Goal: Transaction & Acquisition: Obtain resource

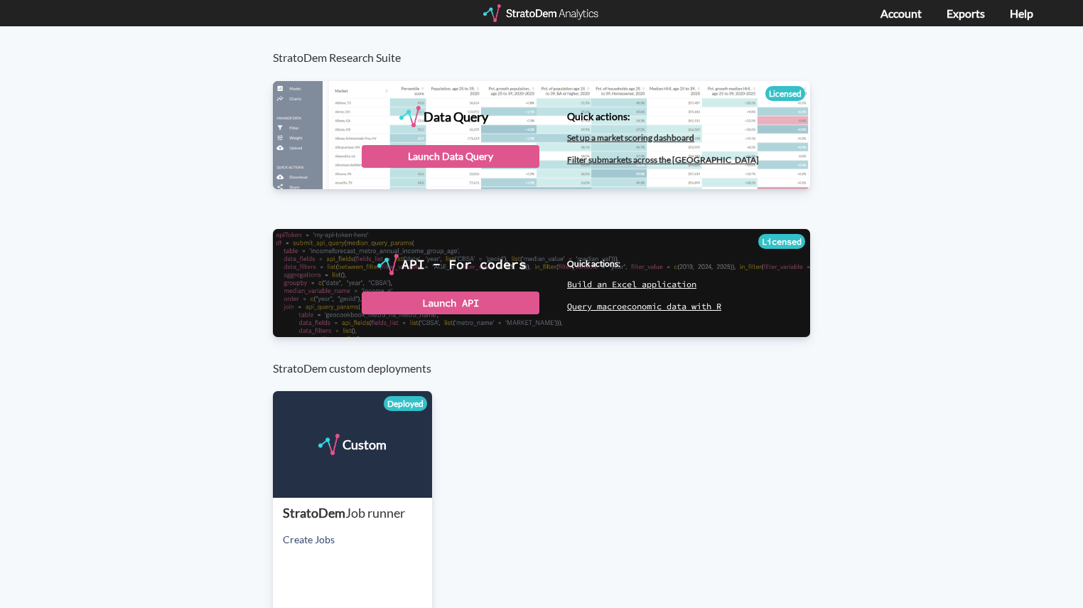
click at [432, 170] on div "Data Query" at bounding box center [541, 134] width 537 height 107
click at [429, 159] on div "Launch Data Query" at bounding box center [451, 156] width 178 height 23
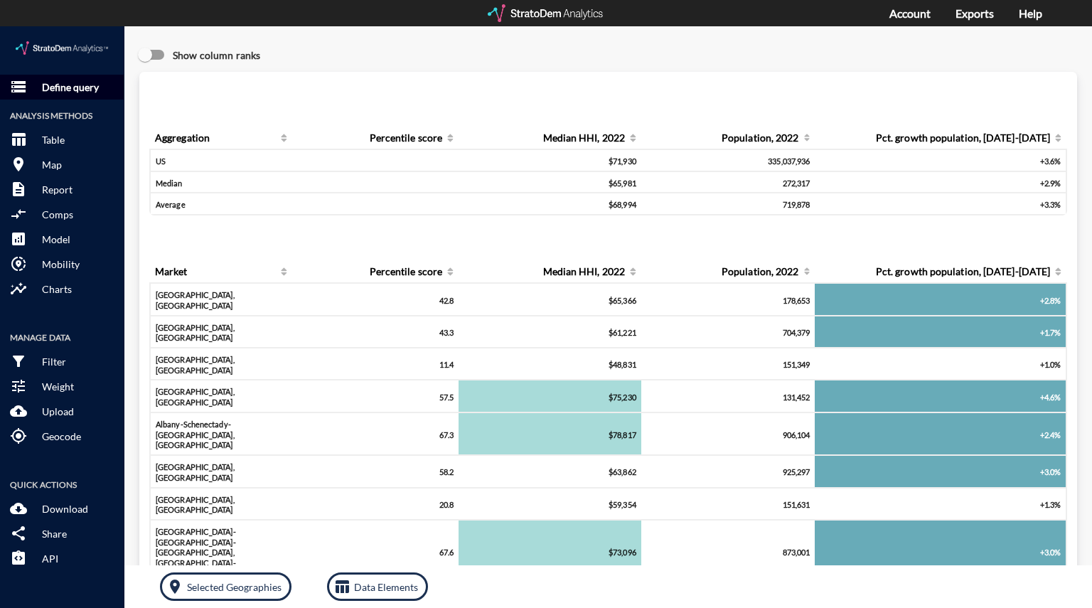
click p "Define query"
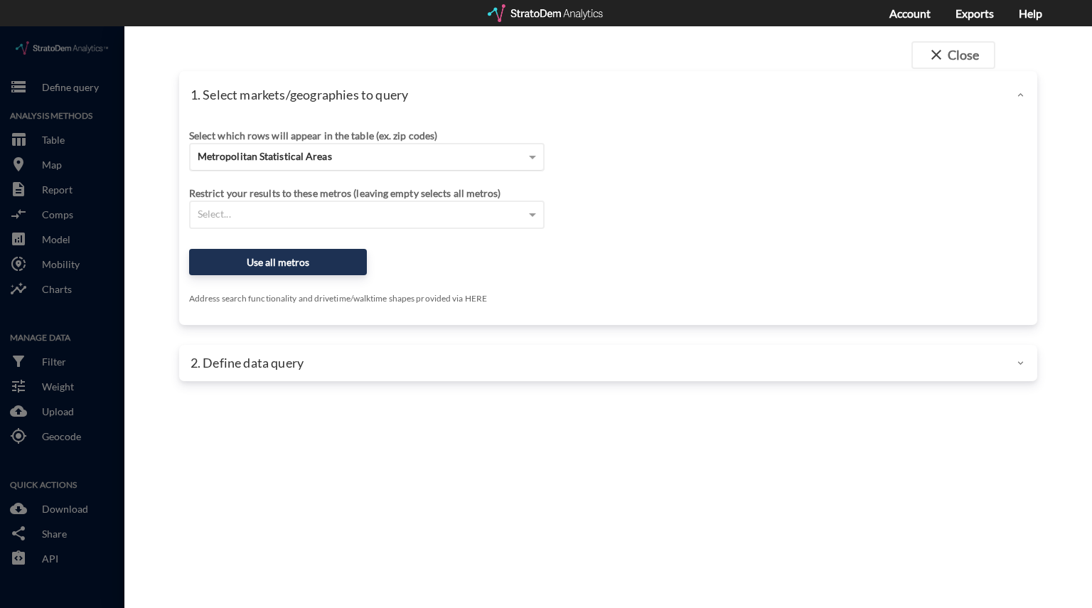
click div "Metropolitan Statistical Areas"
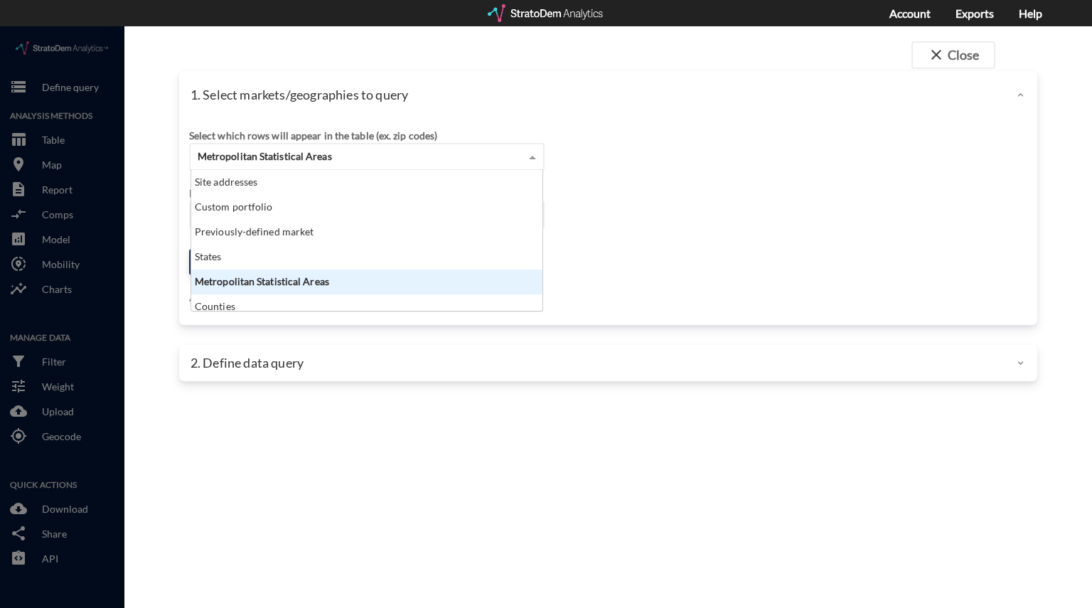
scroll to position [129, 343]
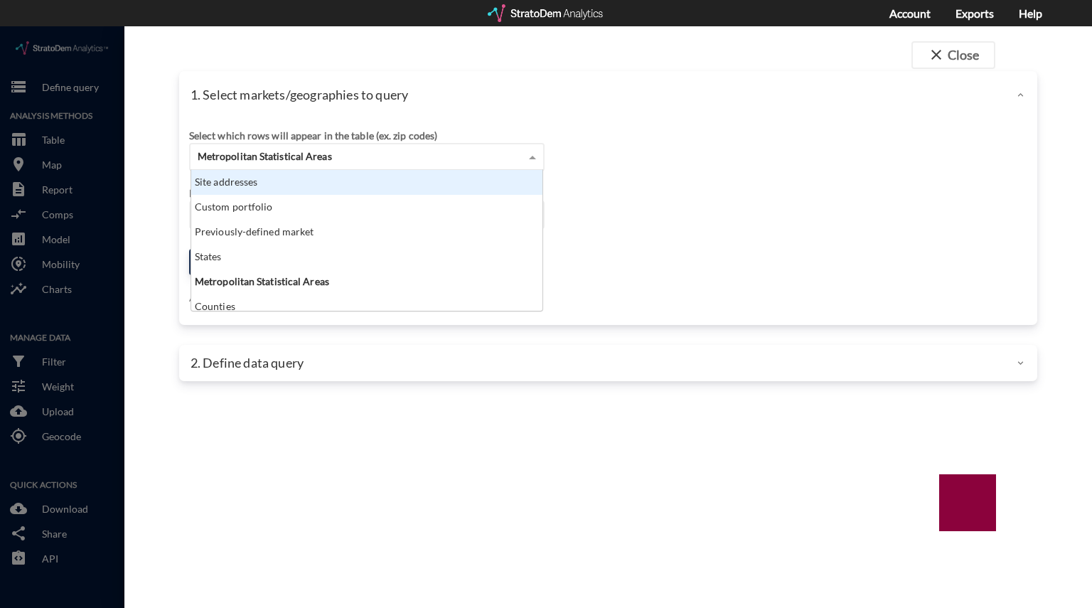
click div "Site addresses"
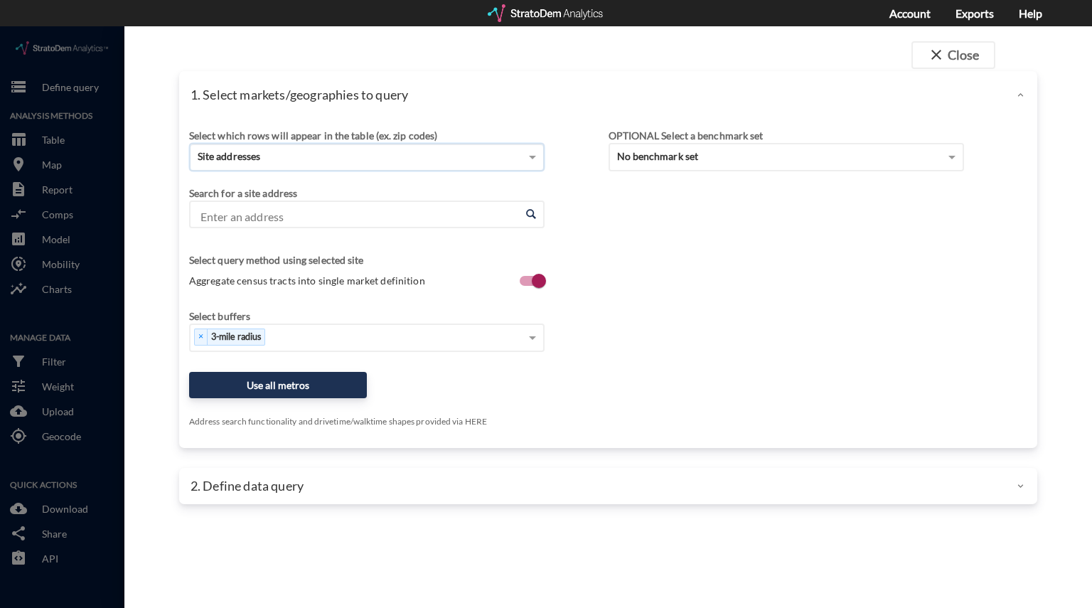
click input "Enter an address"
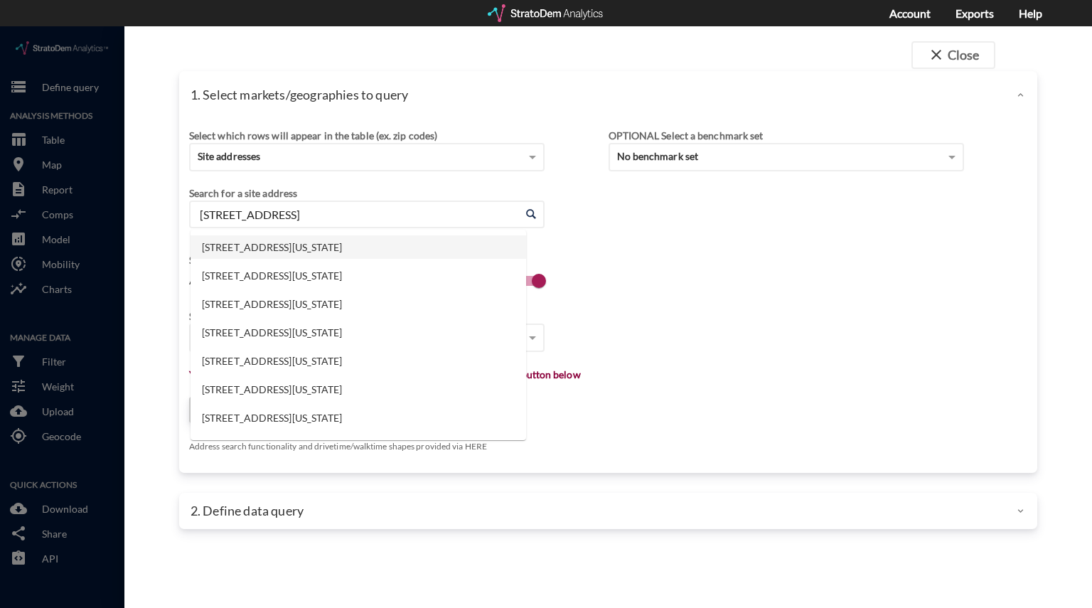
click li "5801 N Interstate 35, Denton, Texas"
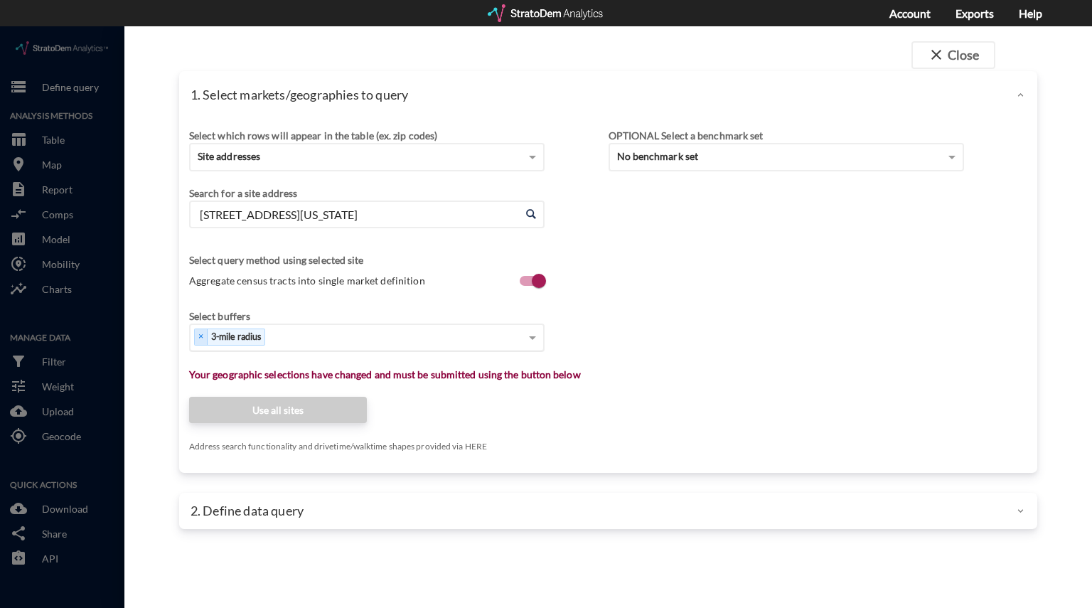
type input "5801 N Interstate 35, Denton, Texas"
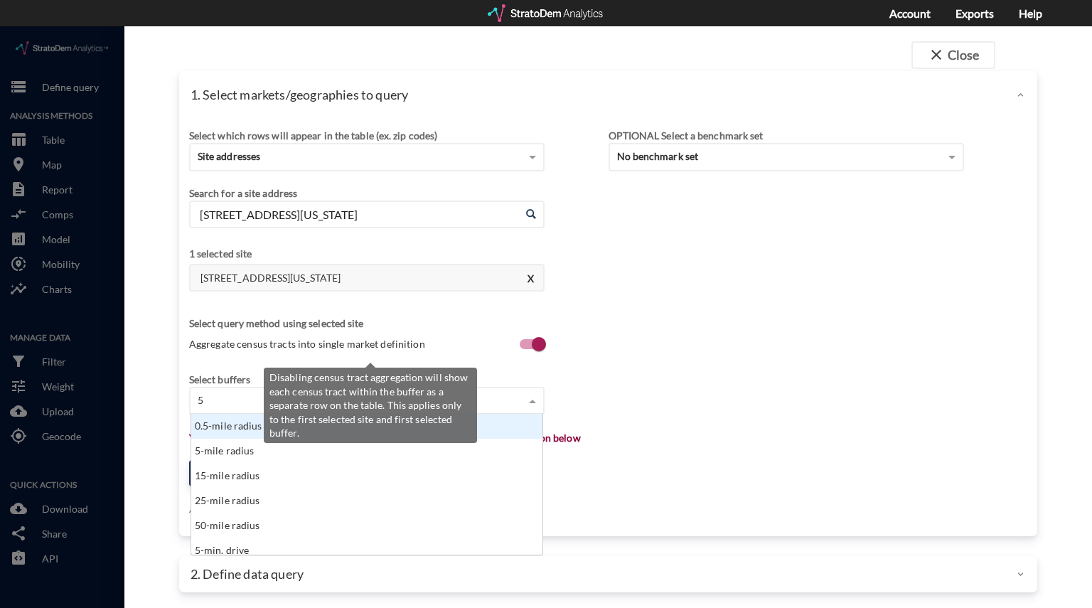
scroll to position [11, 9]
type input "5-mil"
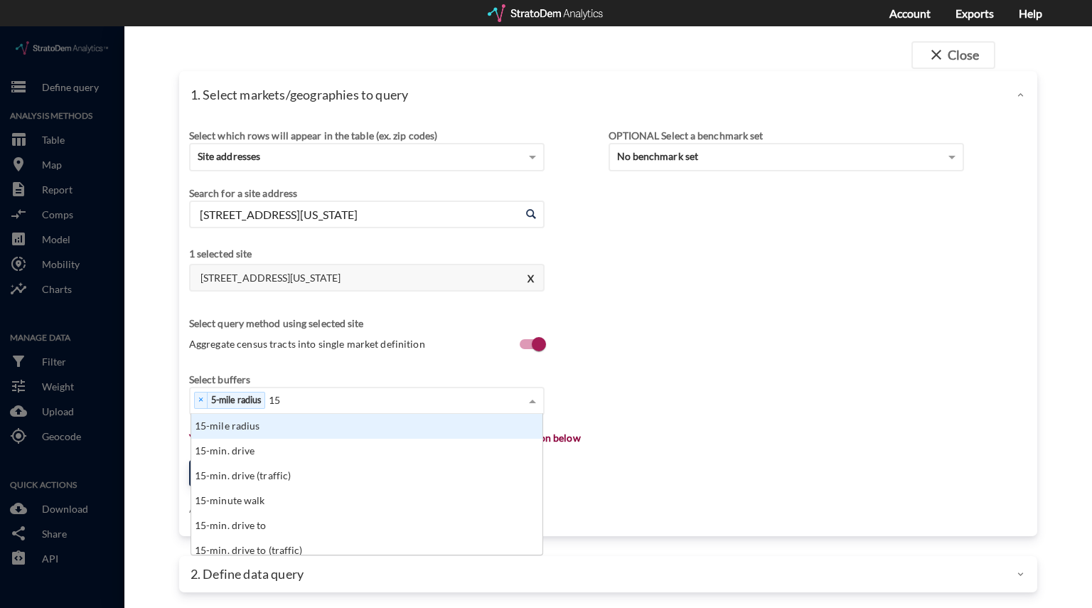
scroll to position [129, 343]
type input "15-m"
type input "25"
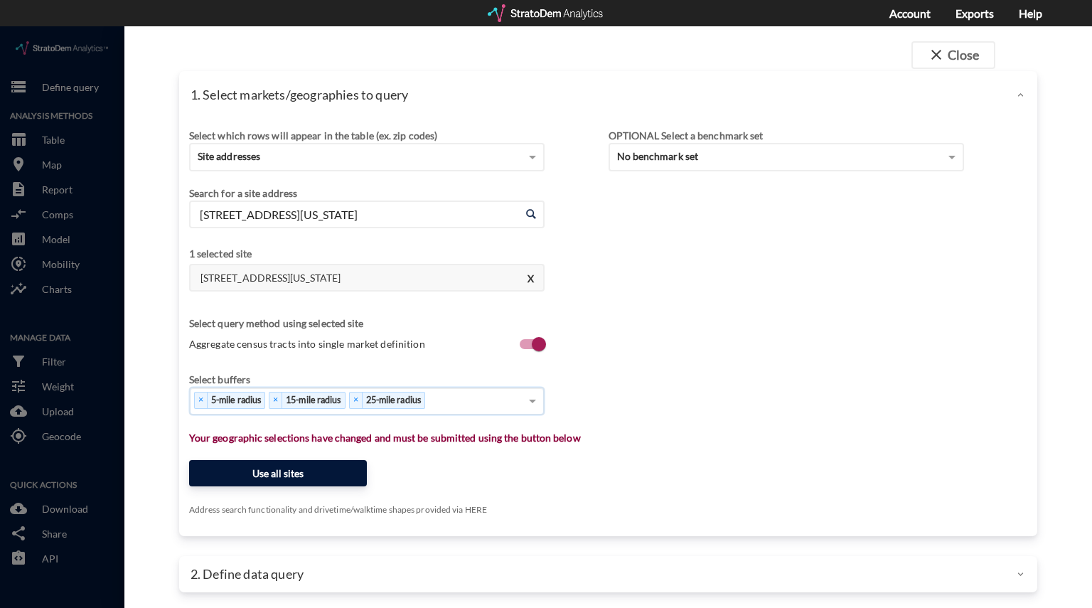
click button "Use all sites"
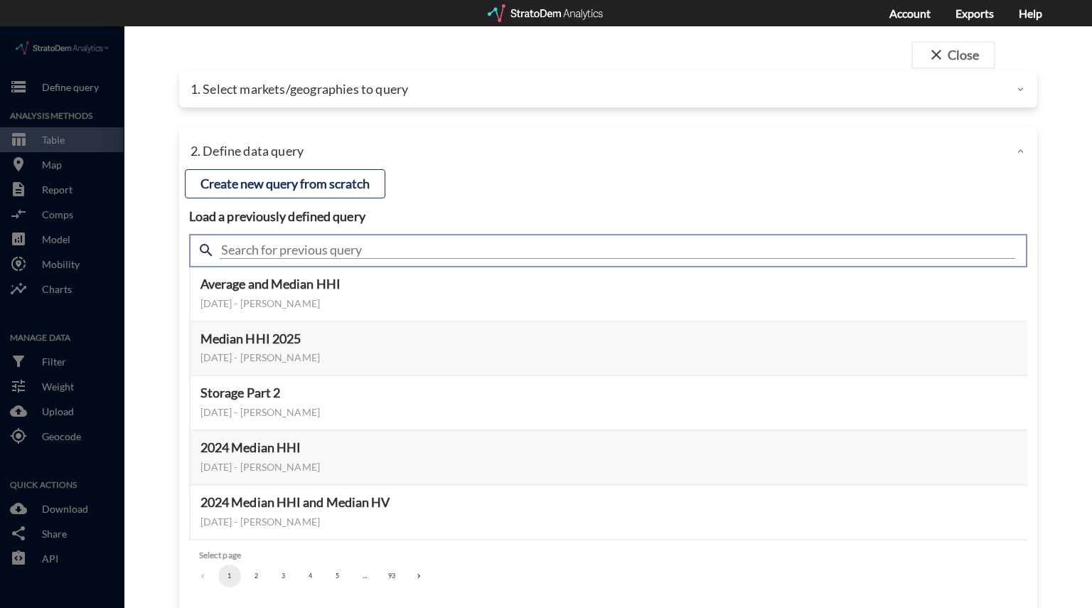
click input "text"
type input "industrial"
click input "industrial"
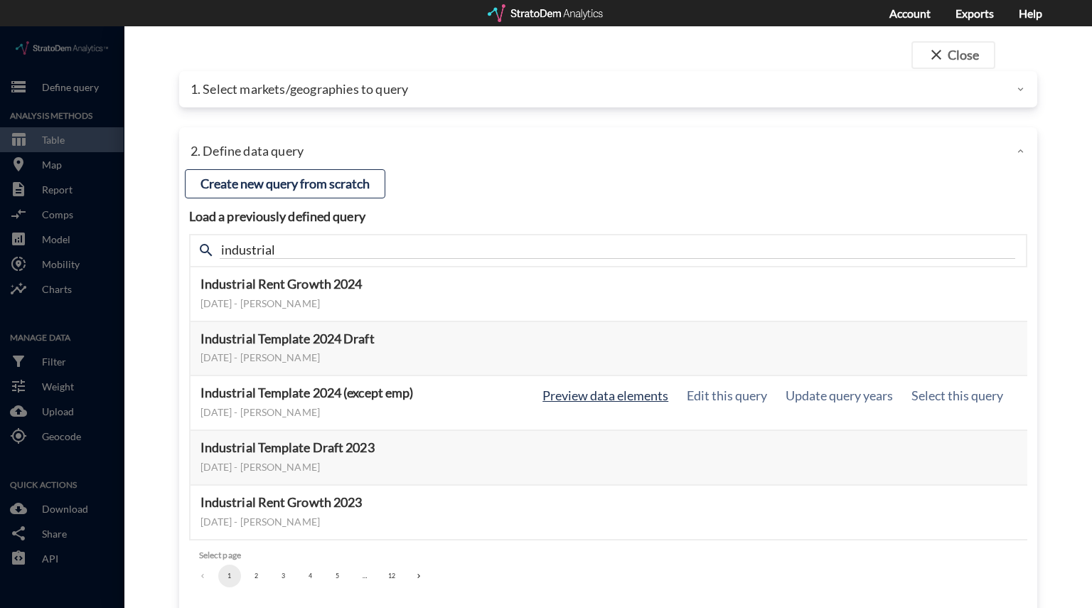
click button "Preview data elements"
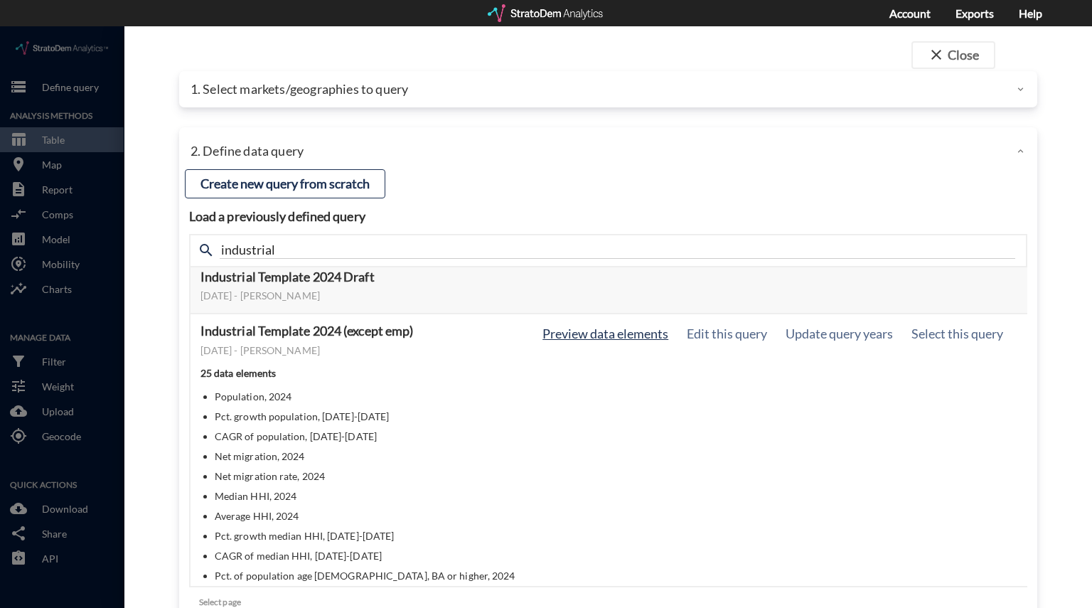
scroll to position [44, 0]
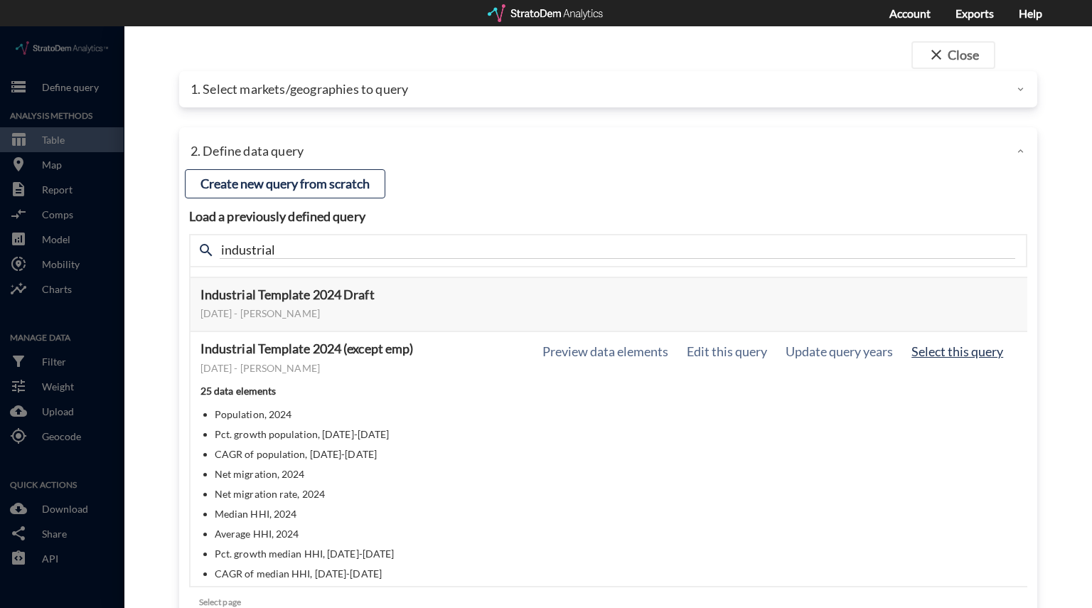
click button "Select this query"
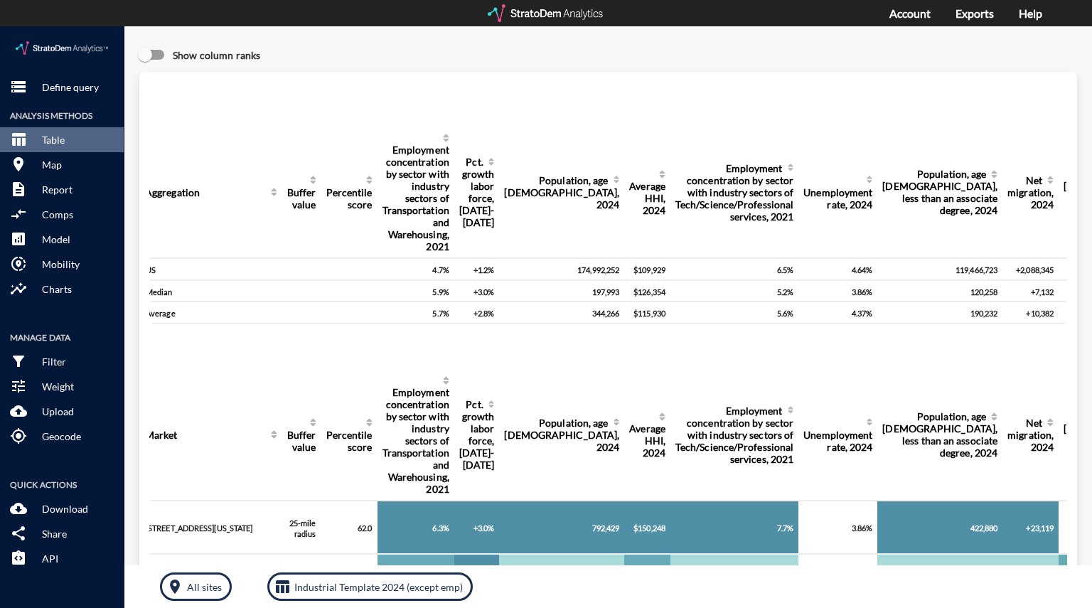
scroll to position [0, 0]
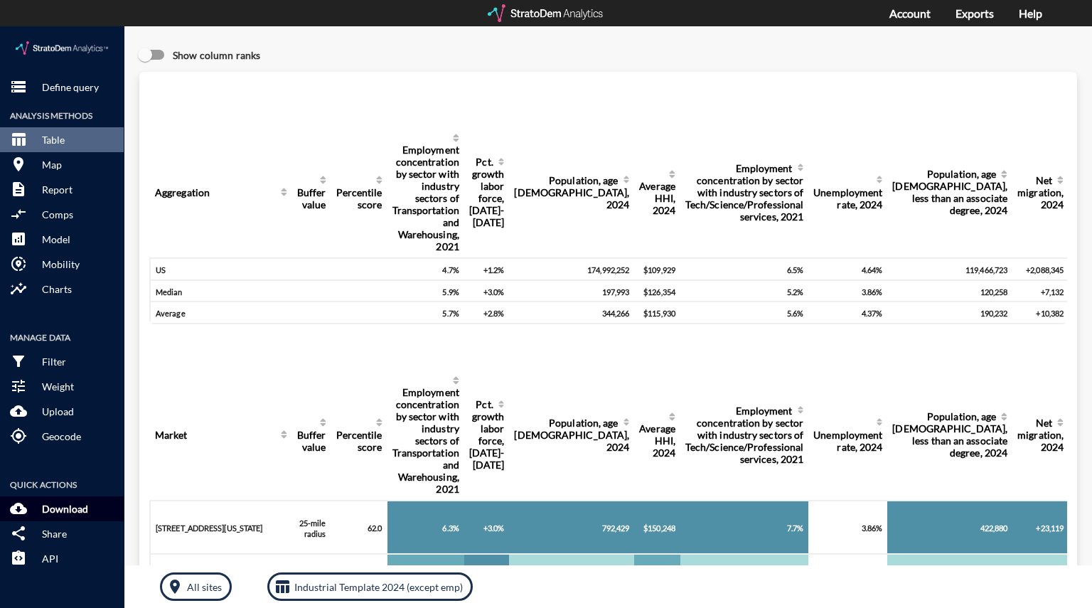
click p "Download"
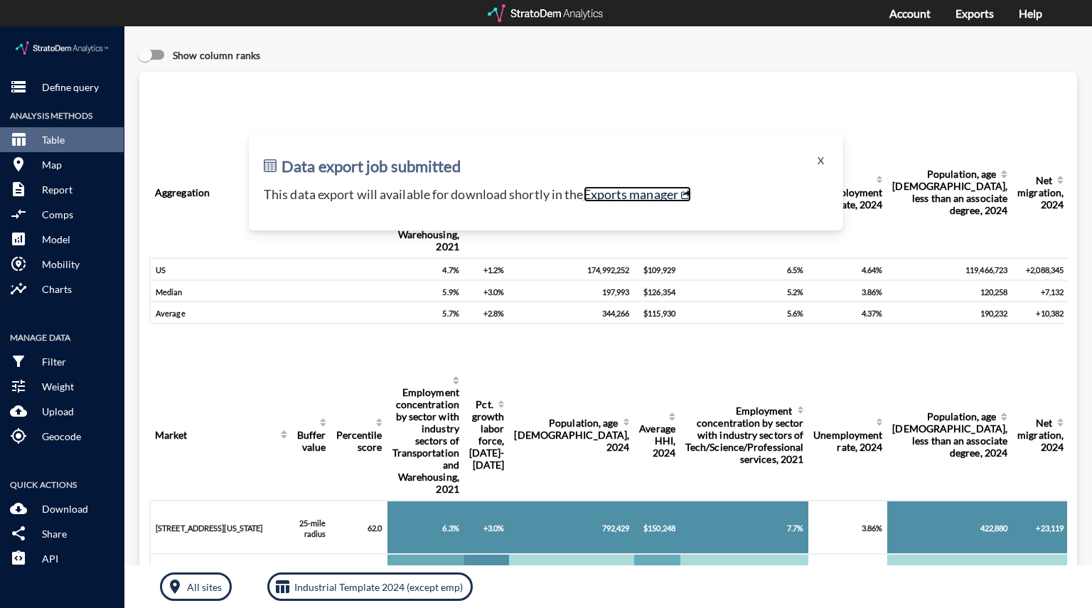
click link "Exports manager"
click button "storage Define query"
click button "X"
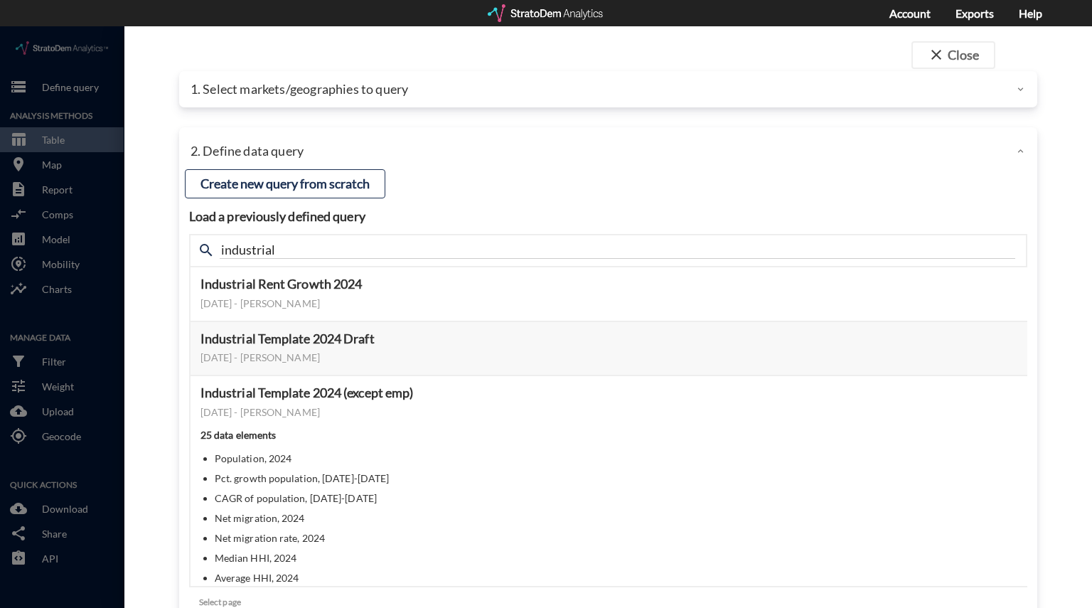
click p "1. Select markets/geographies to query"
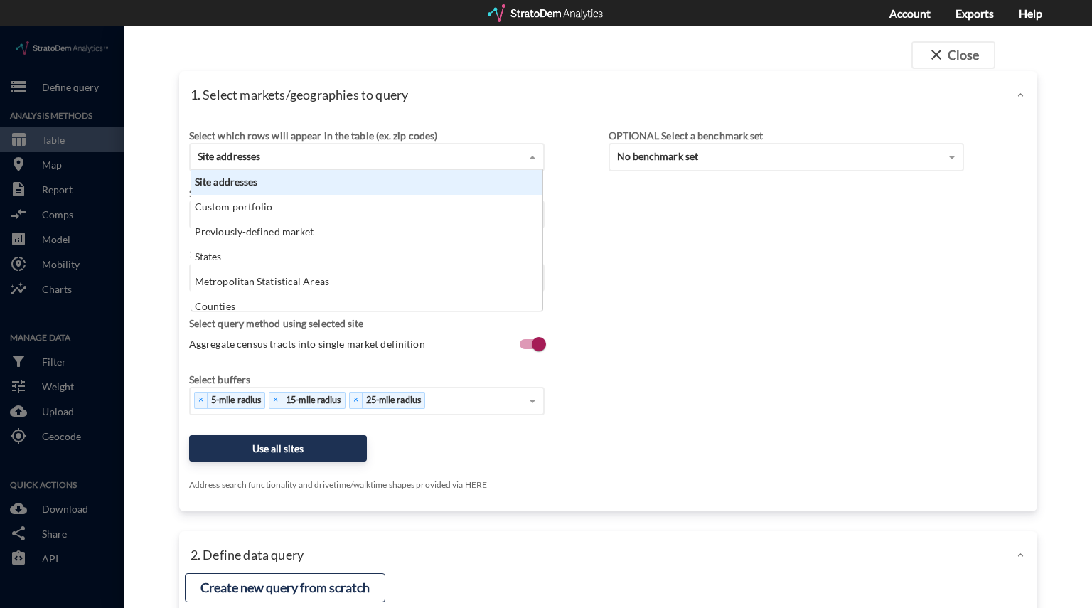
click div "Site addresses"
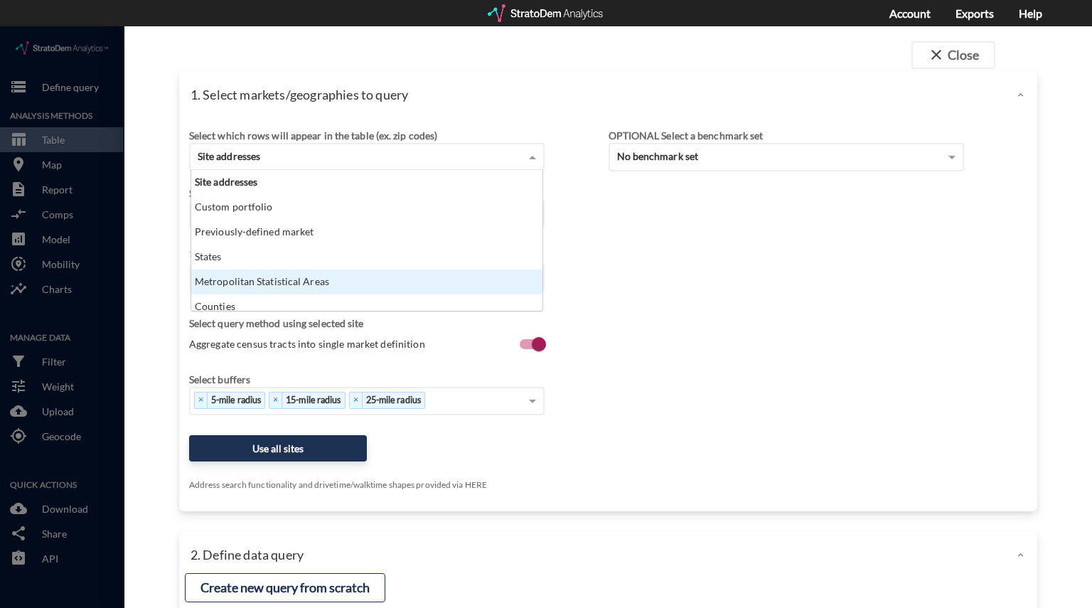
click div "Metropolitan Statistical Areas"
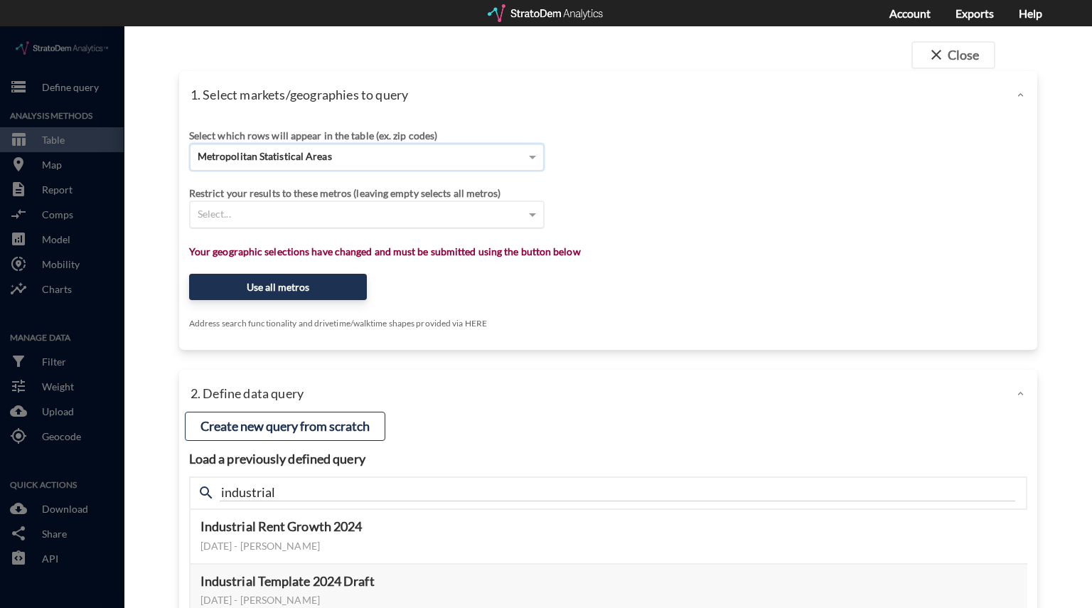
click div "Select..."
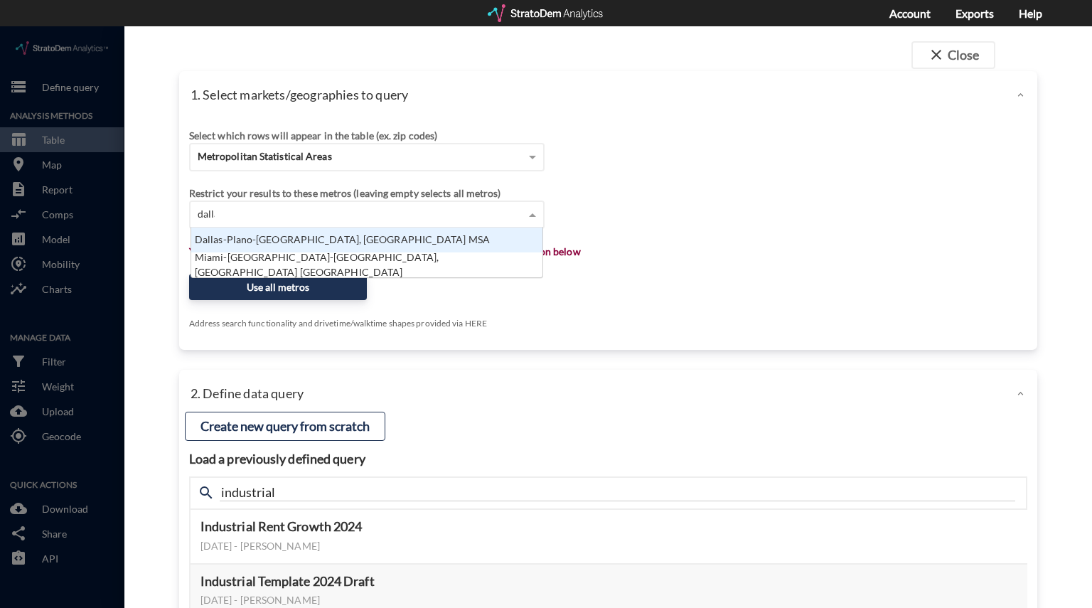
scroll to position [11, 9]
type input "dallas"
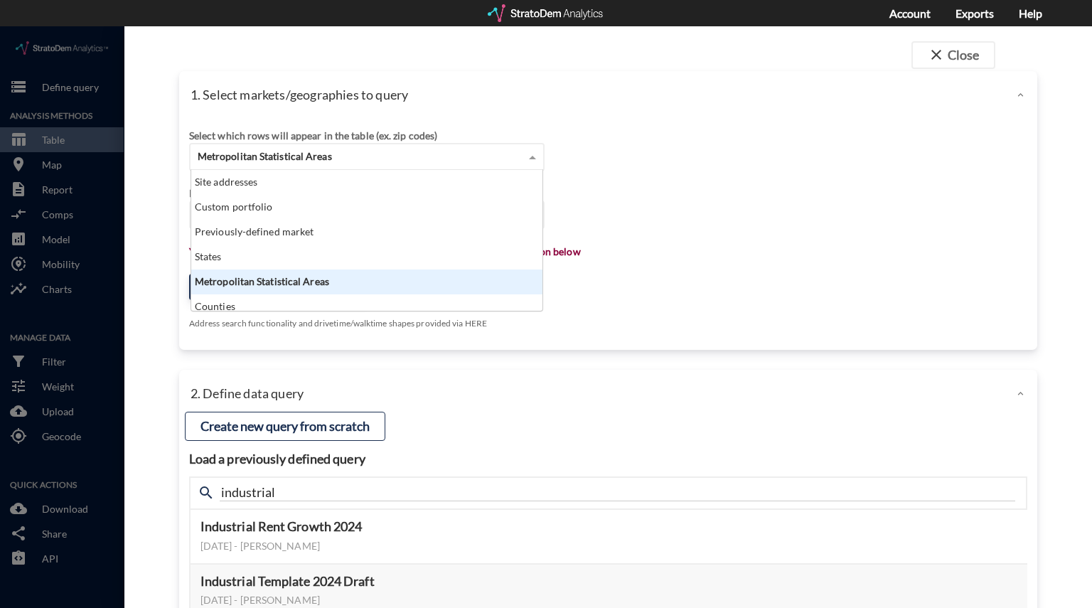
click span "Metropolitan Statistical Areas"
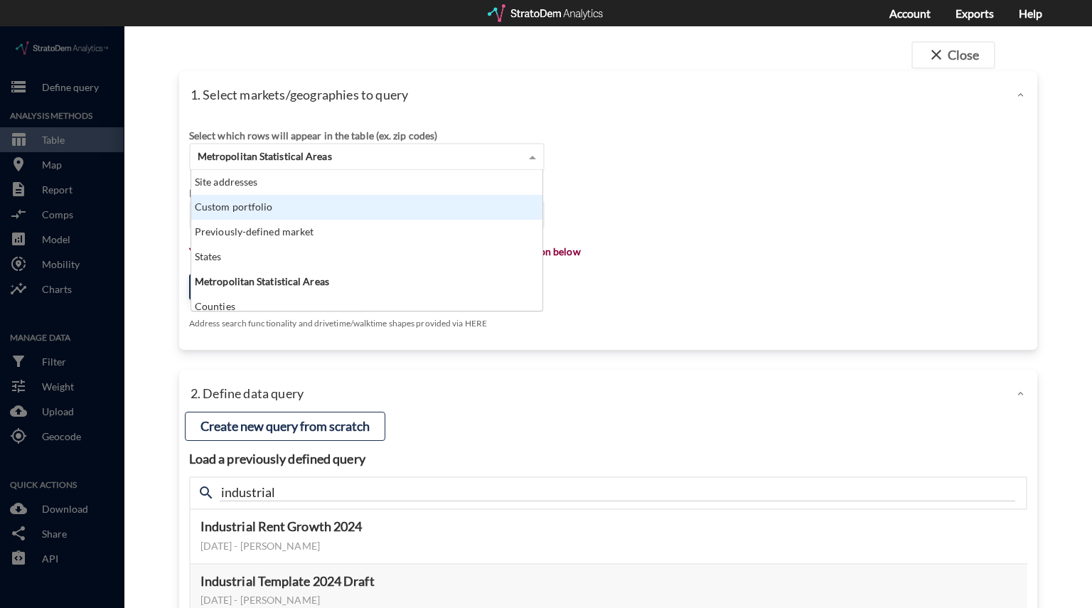
click div "Custom portfolio"
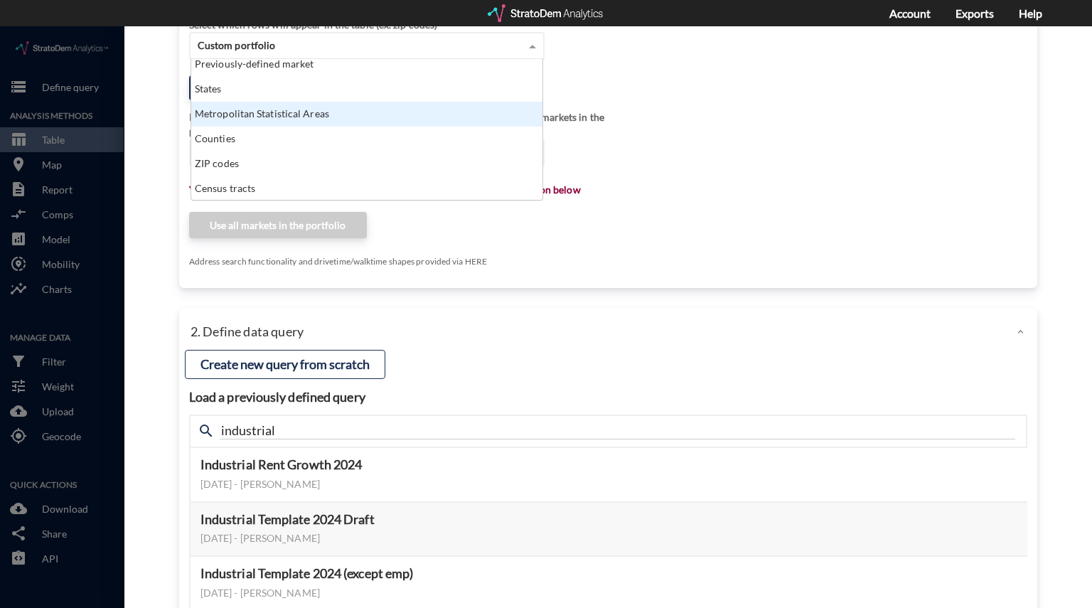
scroll to position [32, 0]
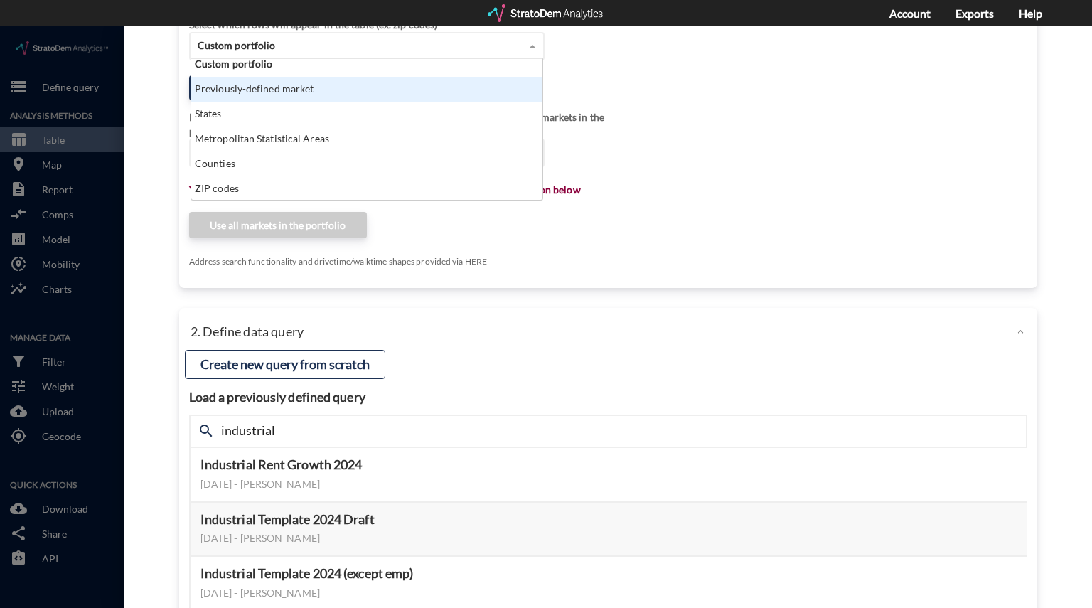
click div "Previously-defined market"
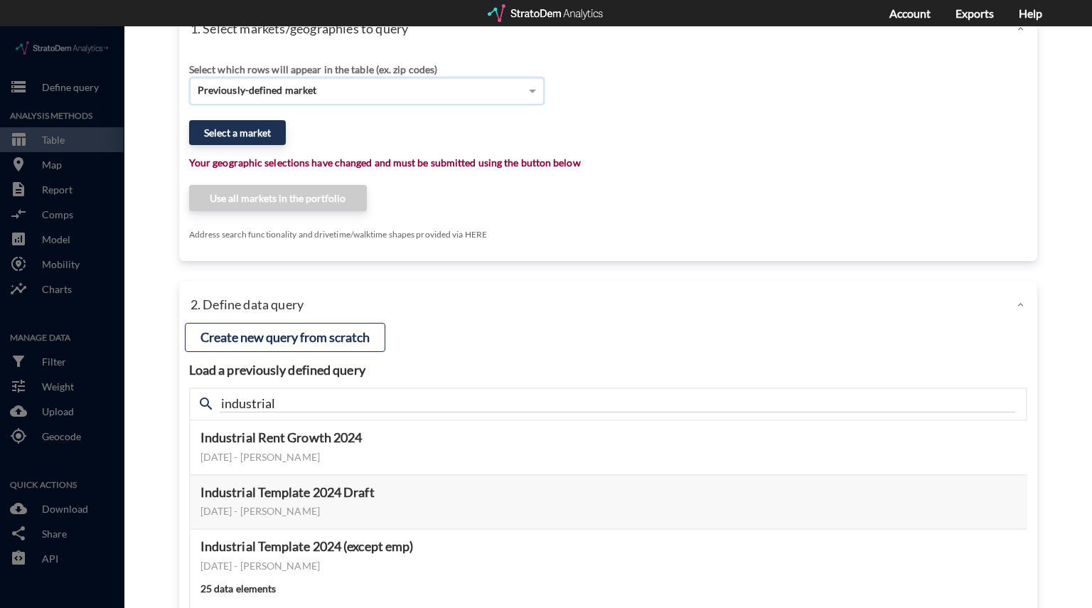
scroll to position [65, 0]
click button "Select a market"
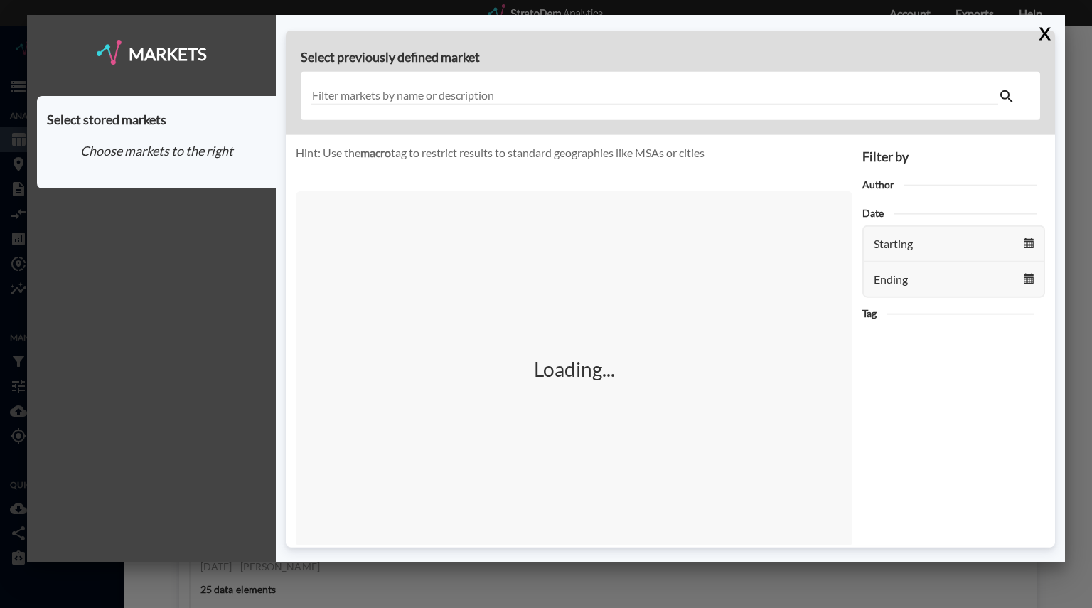
click at [350, 104] on input "text" at bounding box center [654, 95] width 687 height 19
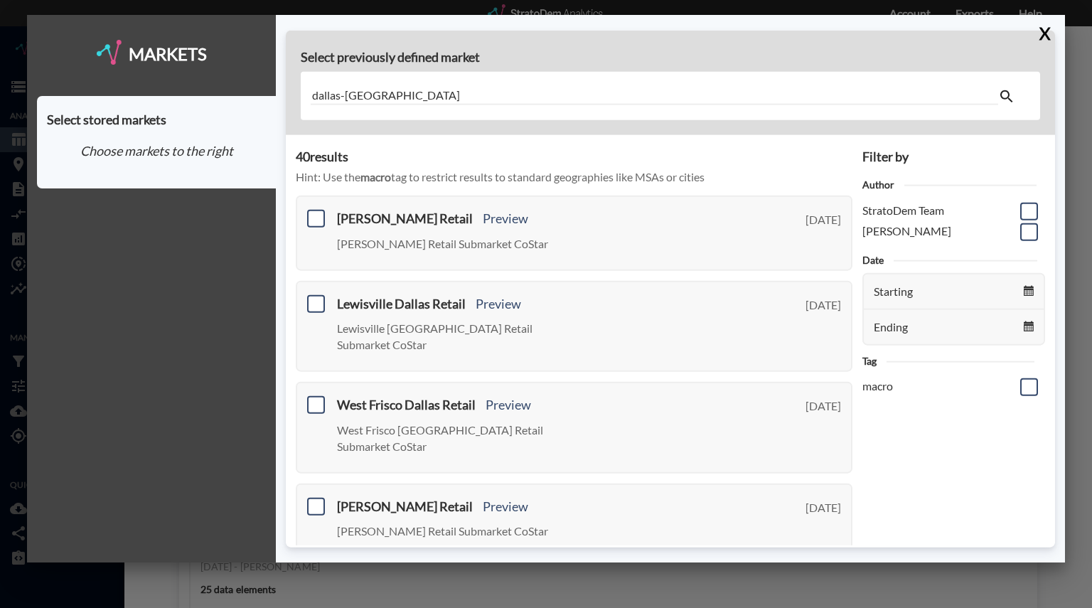
type input "dallas-fort worth"
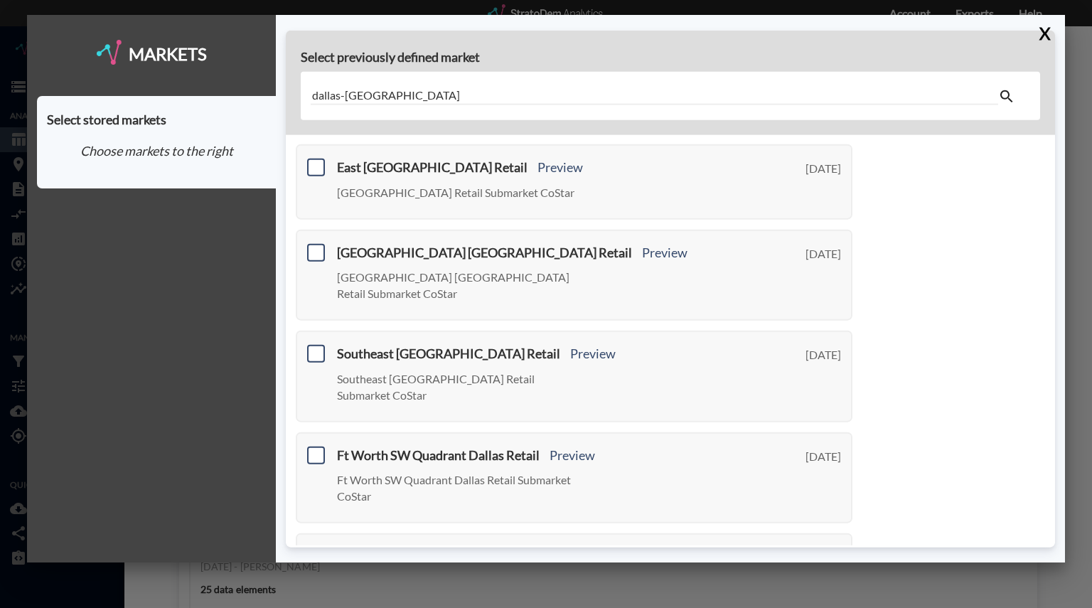
scroll to position [552, 0]
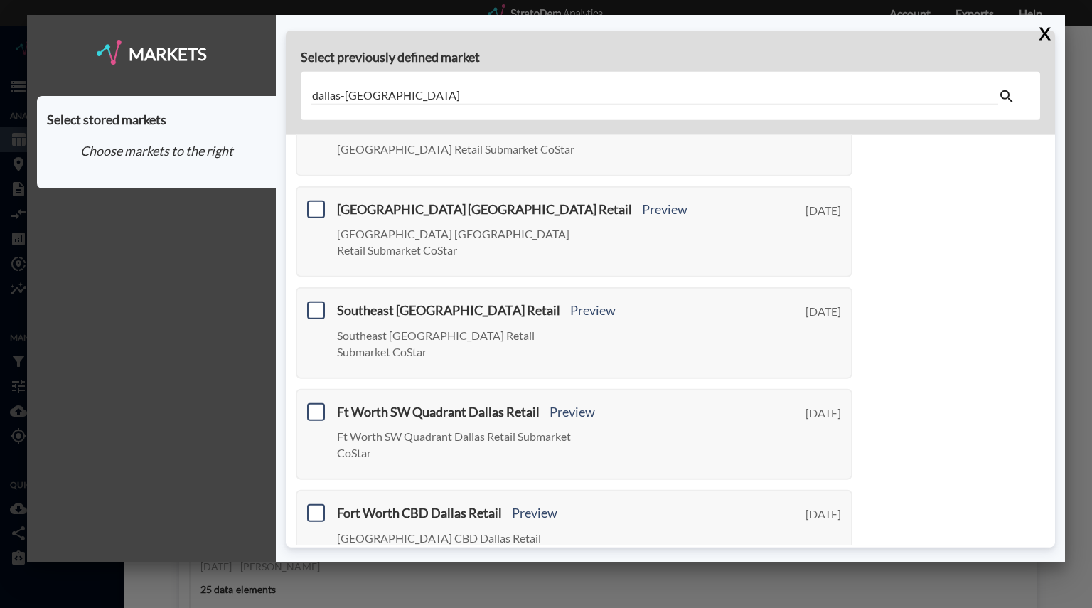
click at [820, 596] on link "Next >" at bounding box center [836, 604] width 33 height 16
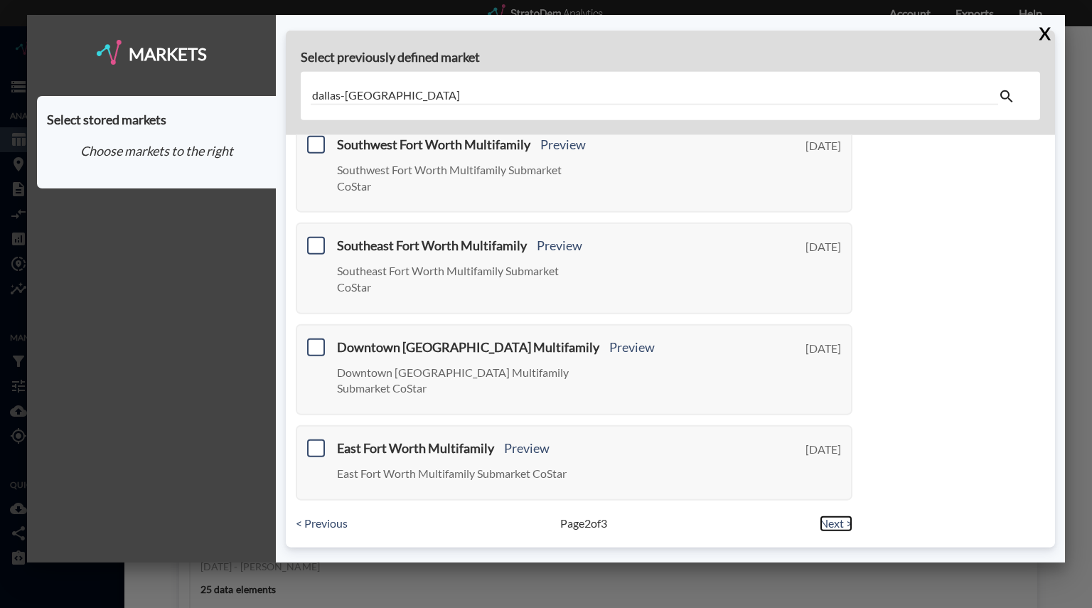
scroll to position [585, 0]
click at [823, 520] on link "Next >" at bounding box center [836, 523] width 33 height 16
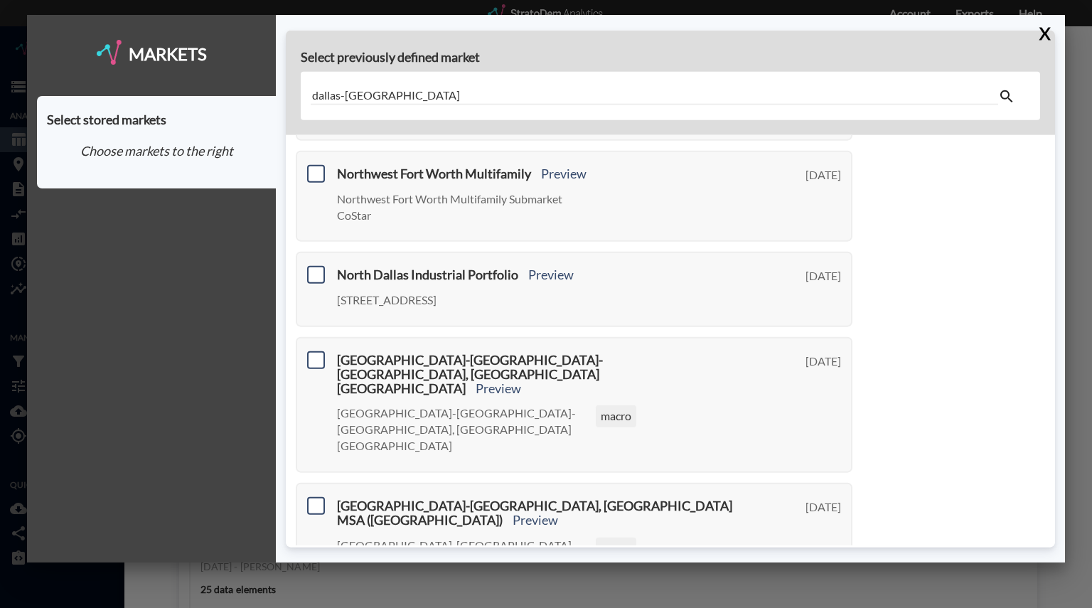
scroll to position [300, 0]
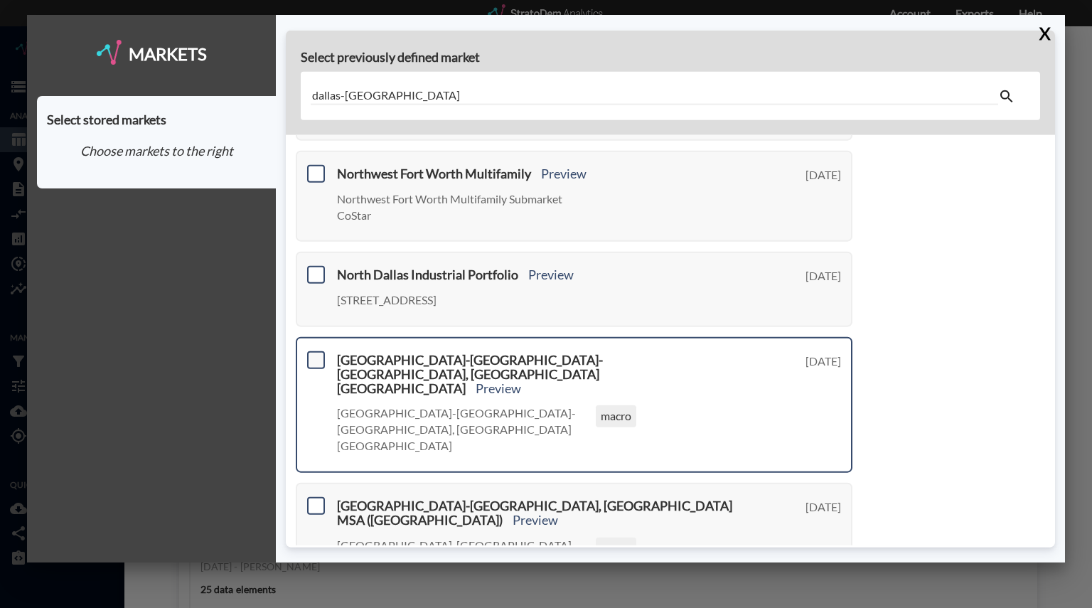
click at [314, 358] on span at bounding box center [316, 360] width 18 height 18
click at [314, 354] on input "checkbox" at bounding box center [314, 354] width 0 height 0
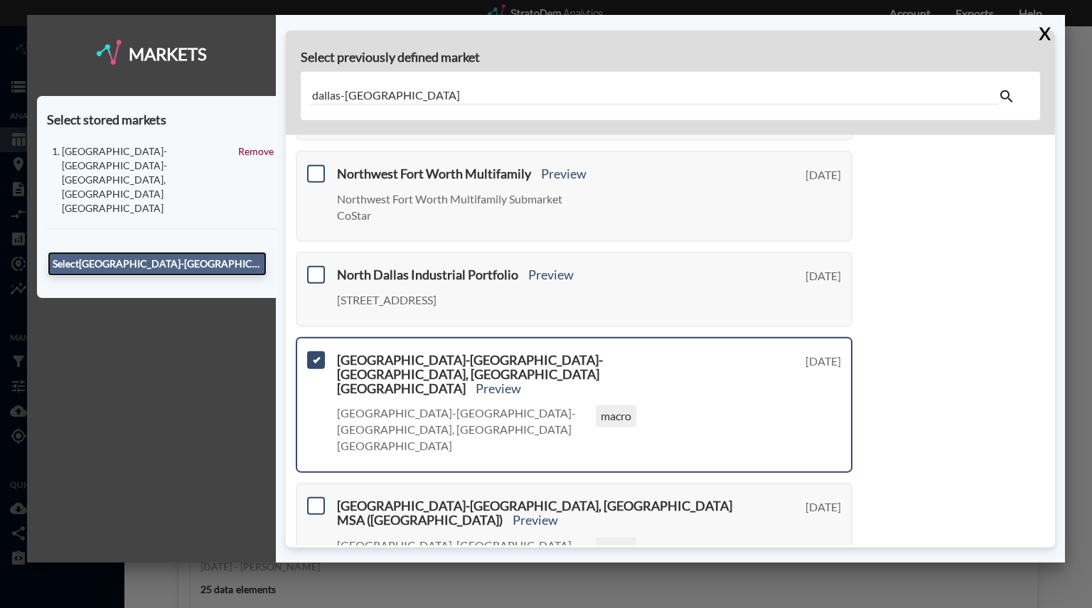
click at [220, 252] on button "Select Dallas-Fort Worth-Arlington, TX MSA" at bounding box center [157, 264] width 219 height 24
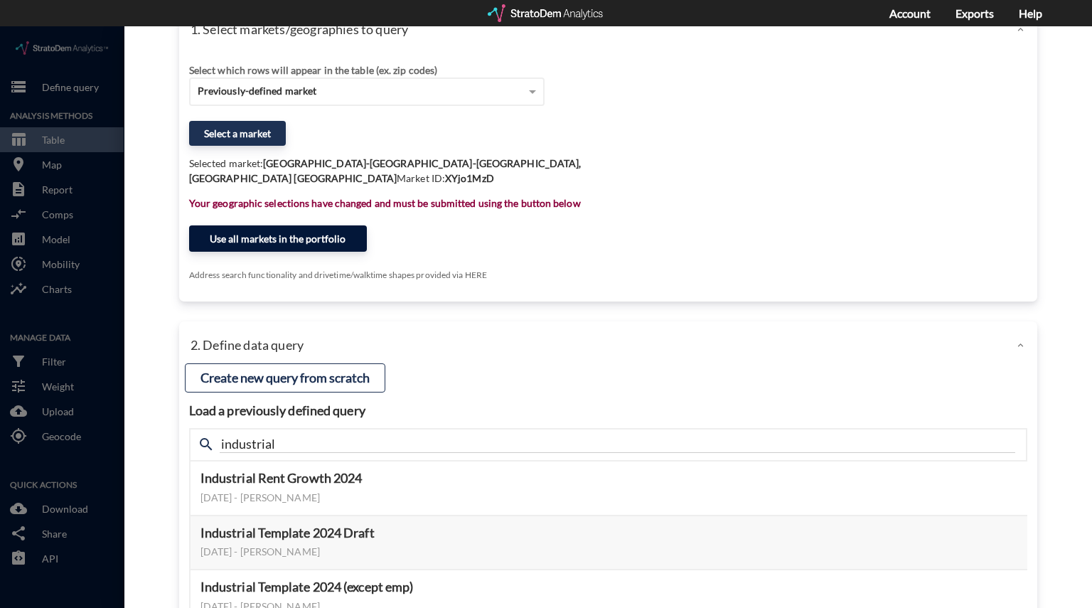
click button "Use all markets in the portfolio"
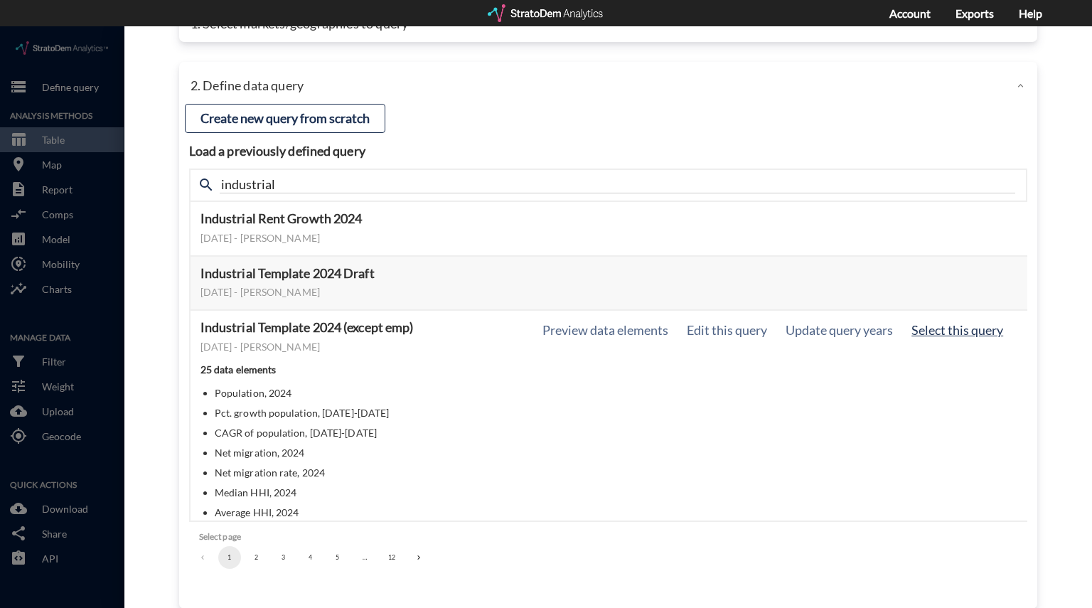
click button "Select this query"
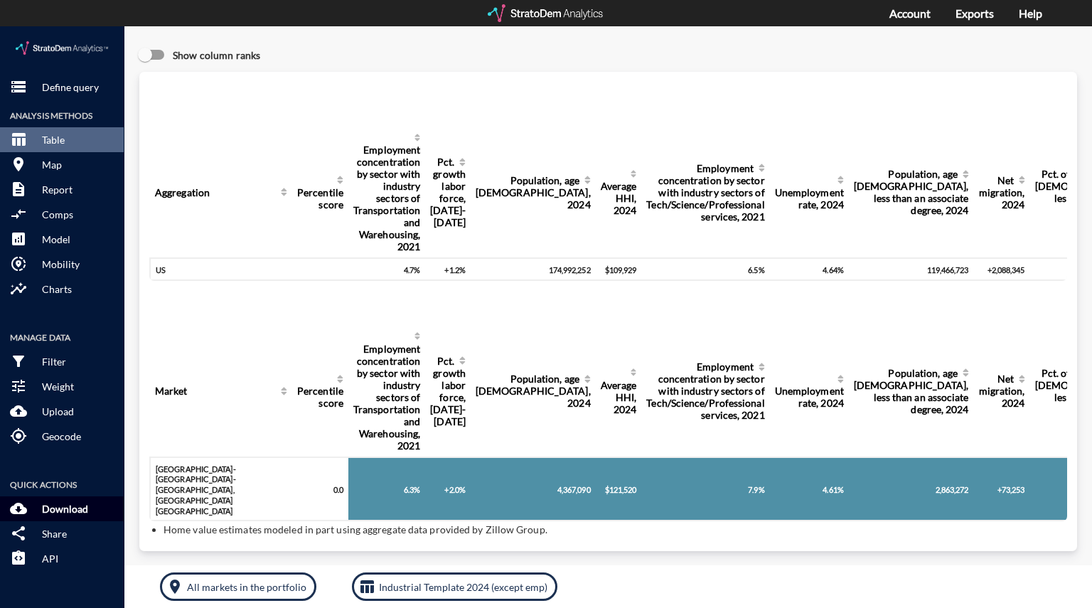
click p "Download"
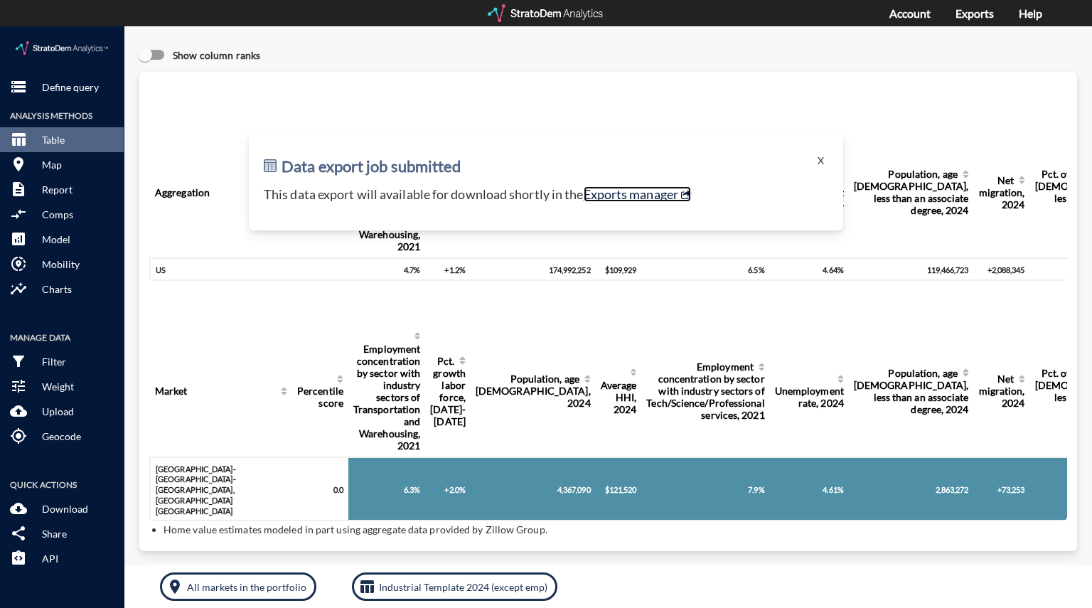
click link "Exports manager"
click button "X"
click button "storage Define query"
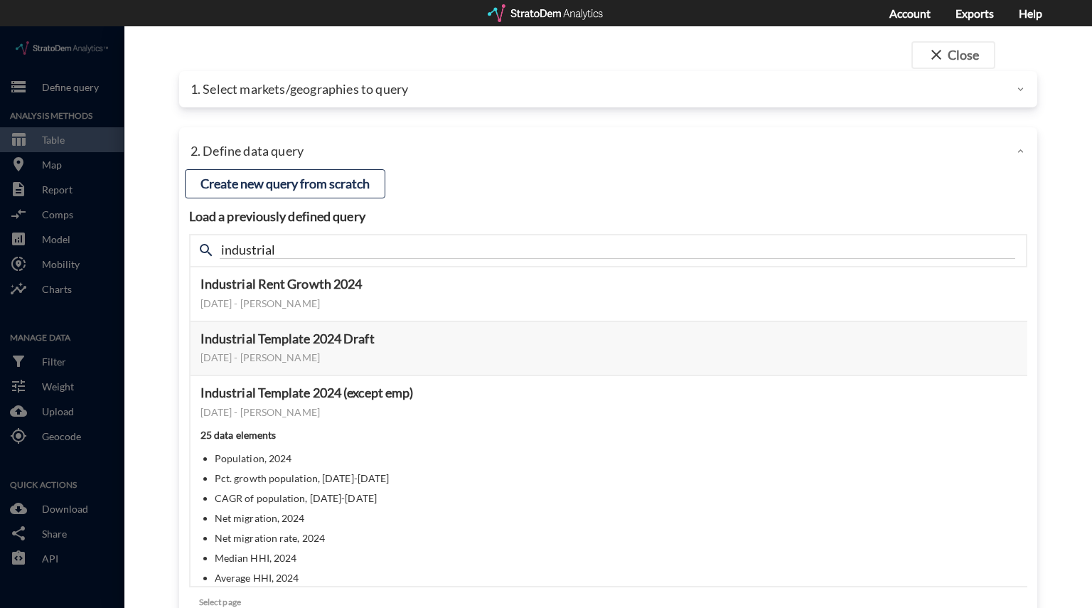
click div "1. Select markets/geographies to query"
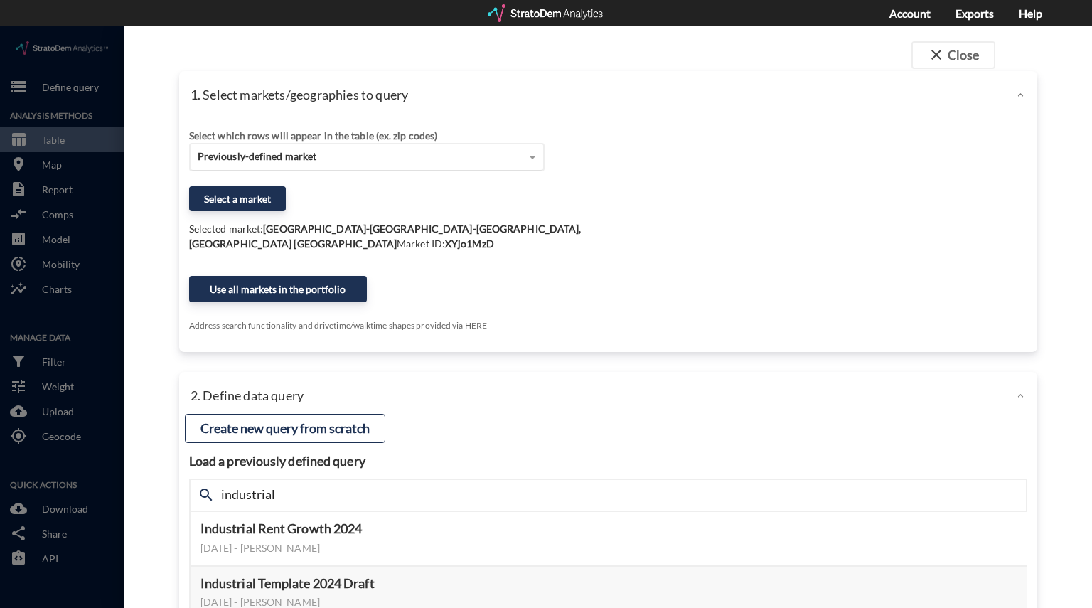
click div "Previously-defined market"
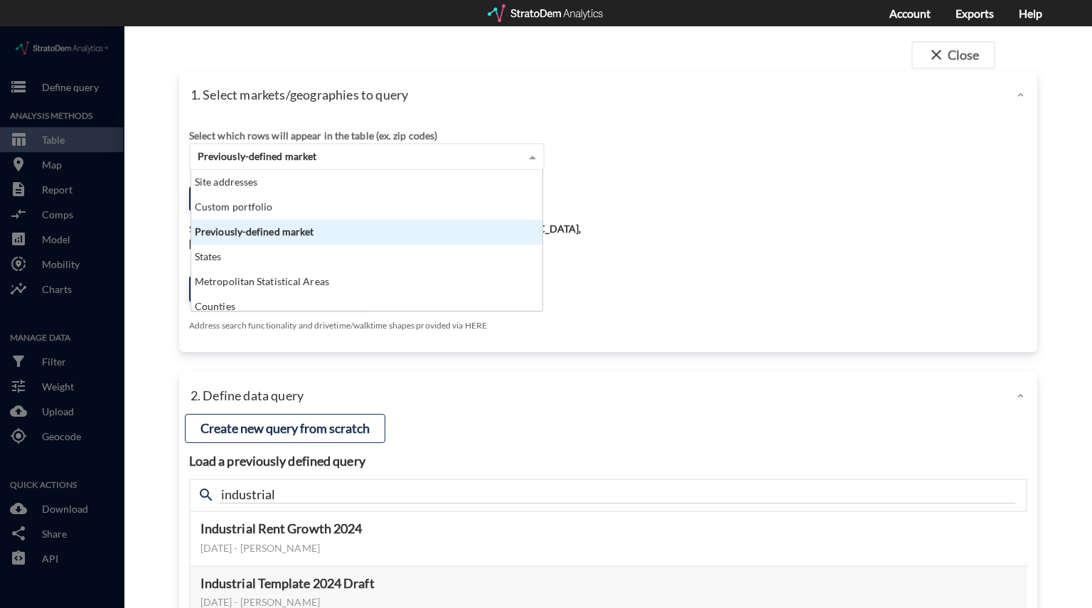
scroll to position [129, 343]
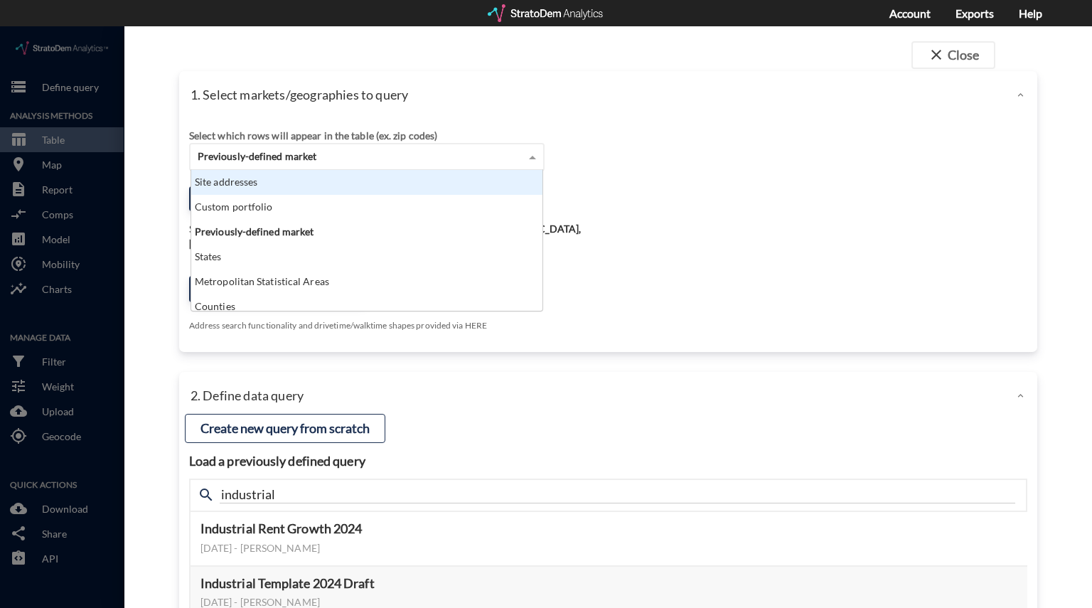
click div "Site addresses"
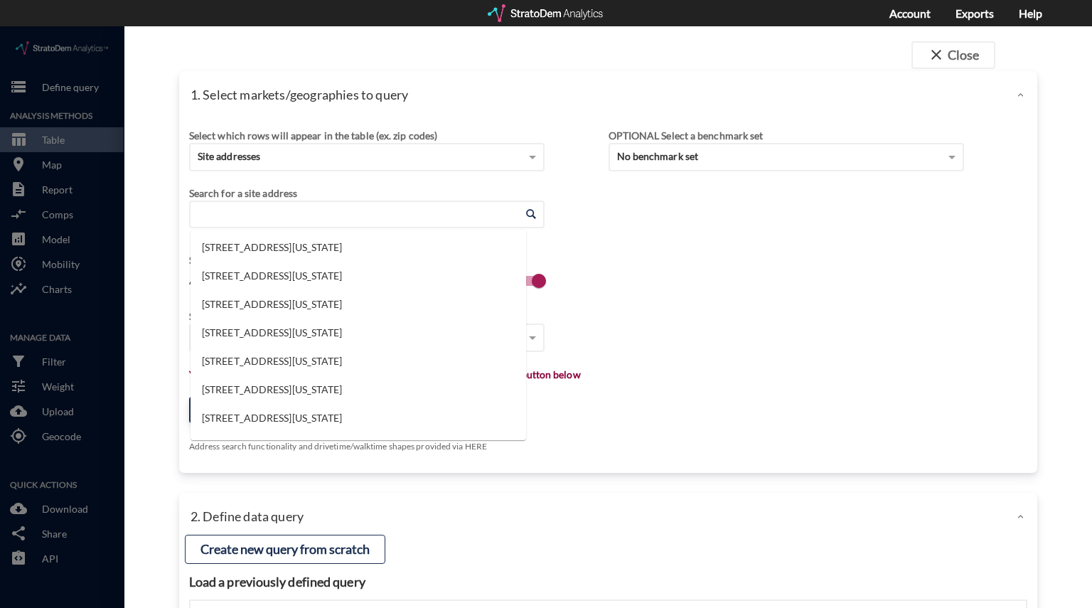
click input "Enter an address"
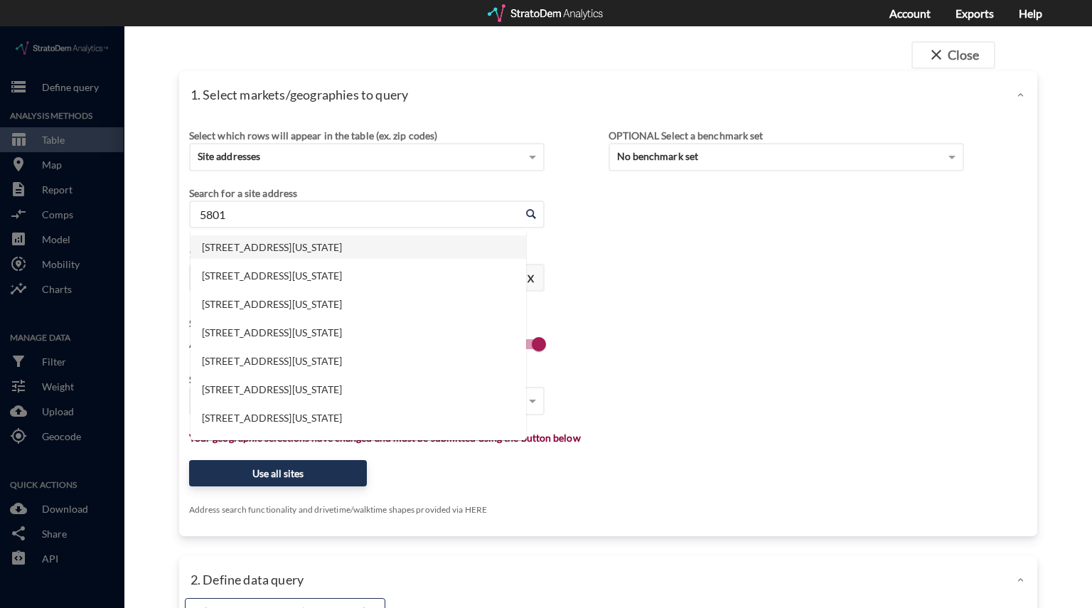
click li "5801 N Interstate 35, Denton, Texas"
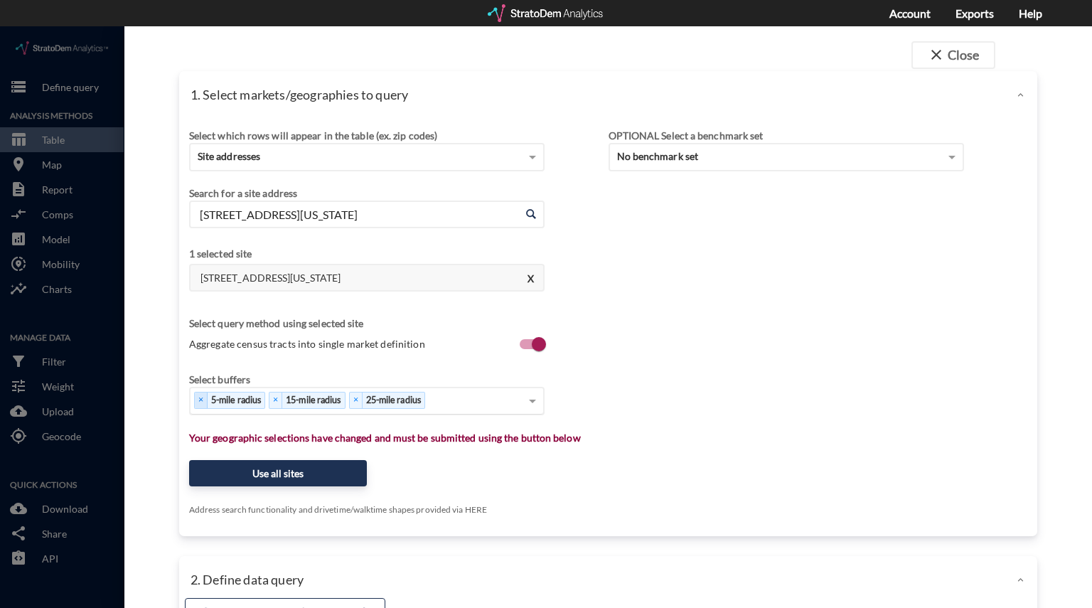
type input "5801 N Interstate 35, Denton, Texas"
click div "Select..."
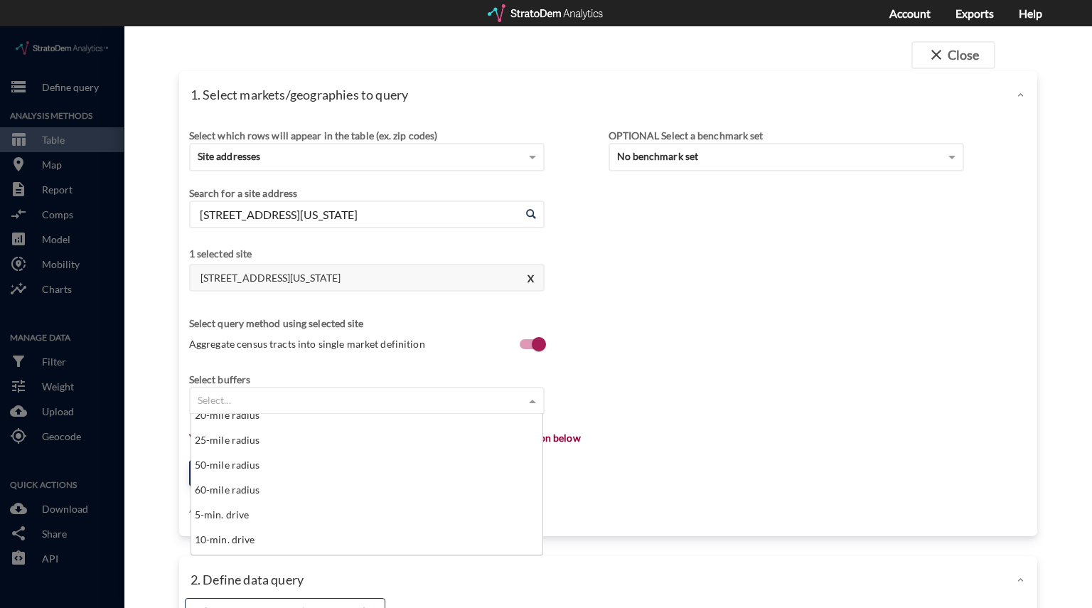
scroll to position [509, 0]
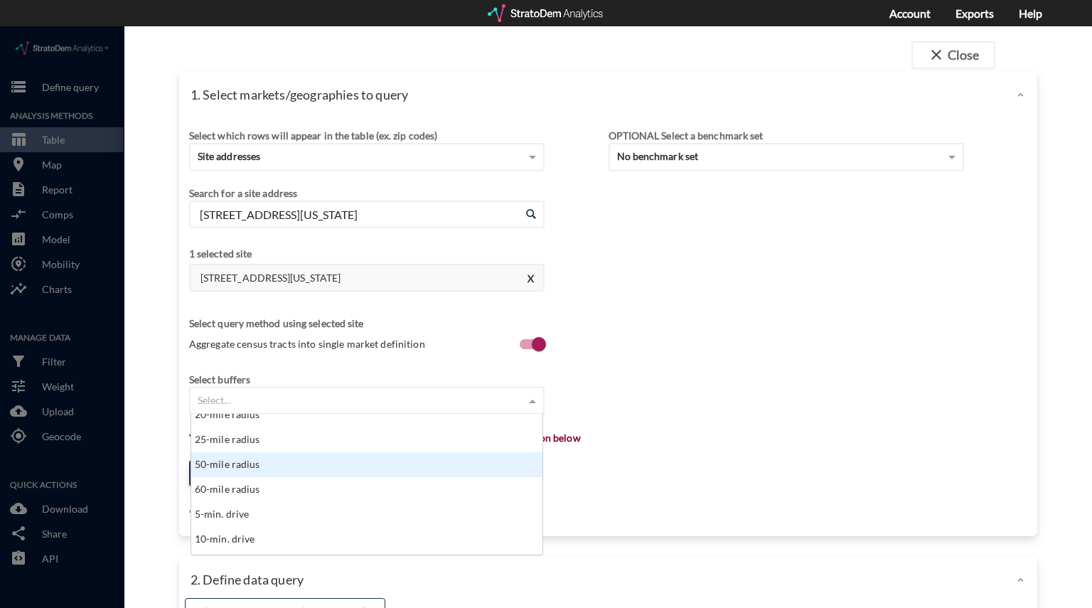
click div "50-mile radius"
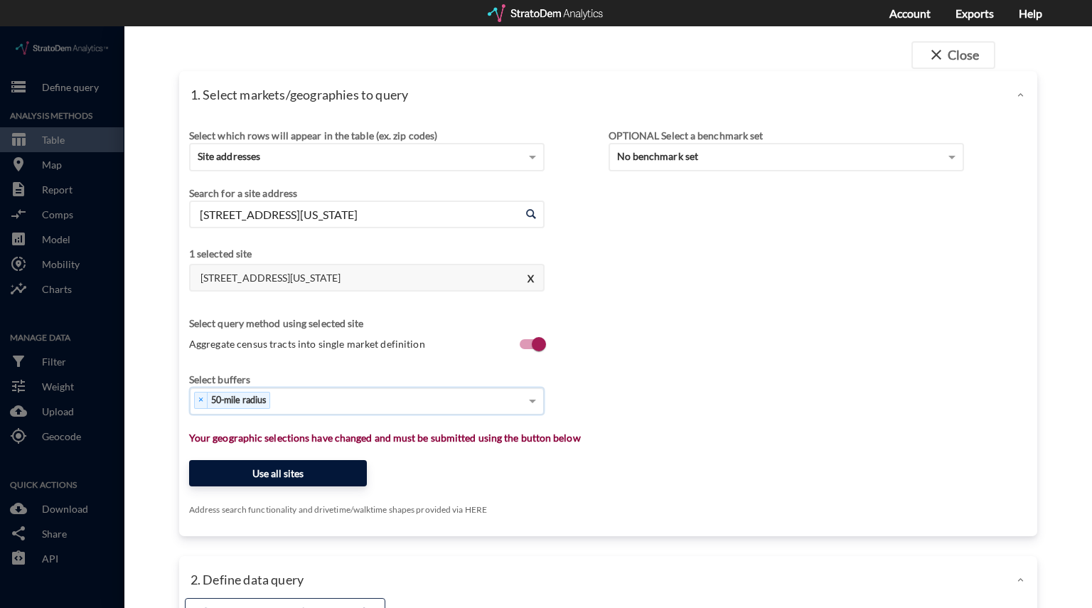
click button "Use all sites"
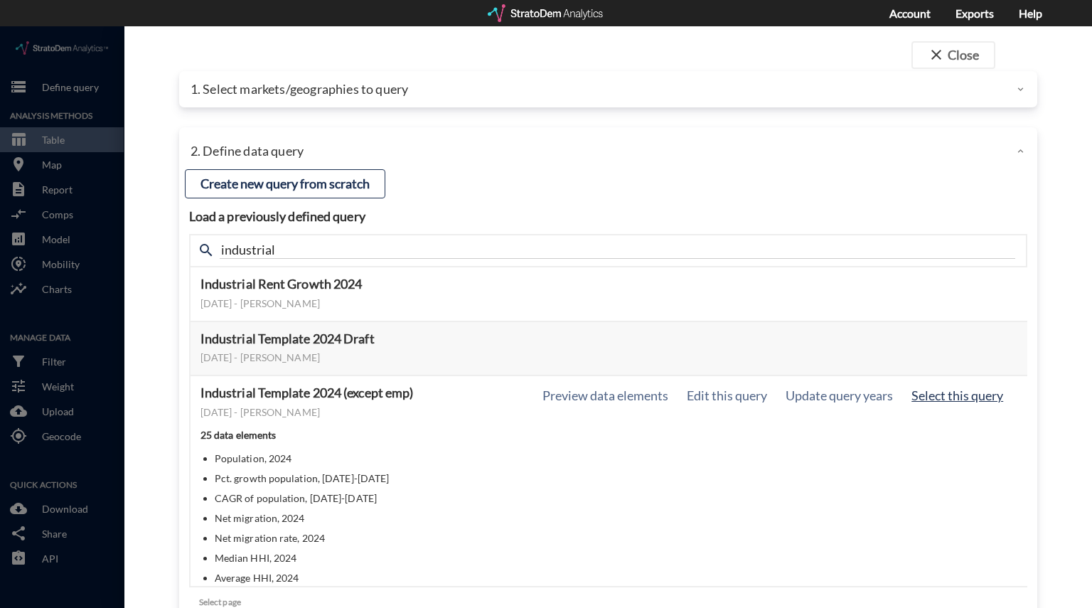
click button "Select this query"
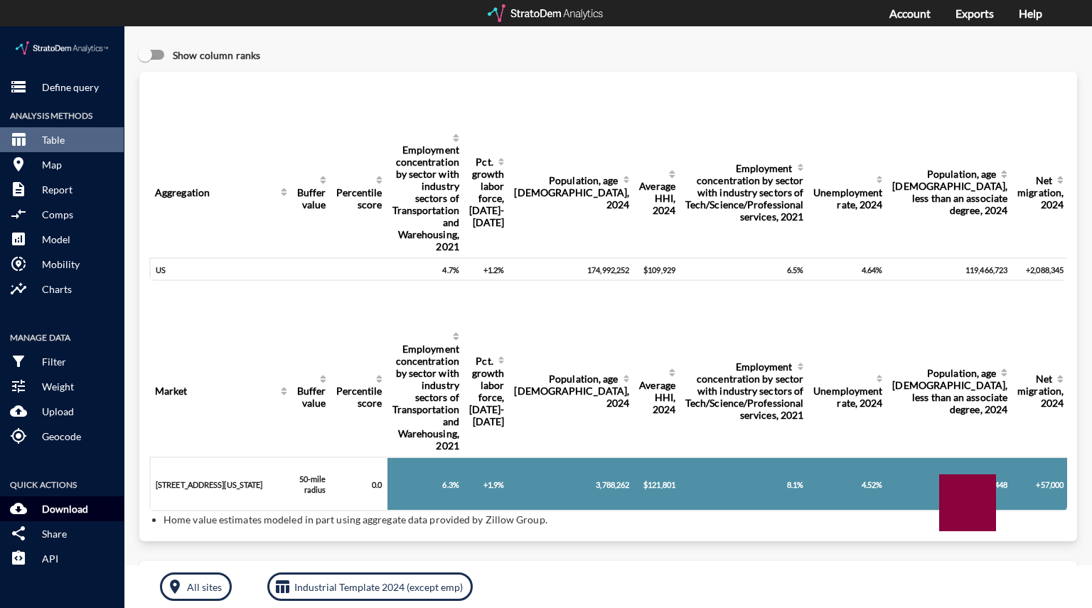
click p "Download"
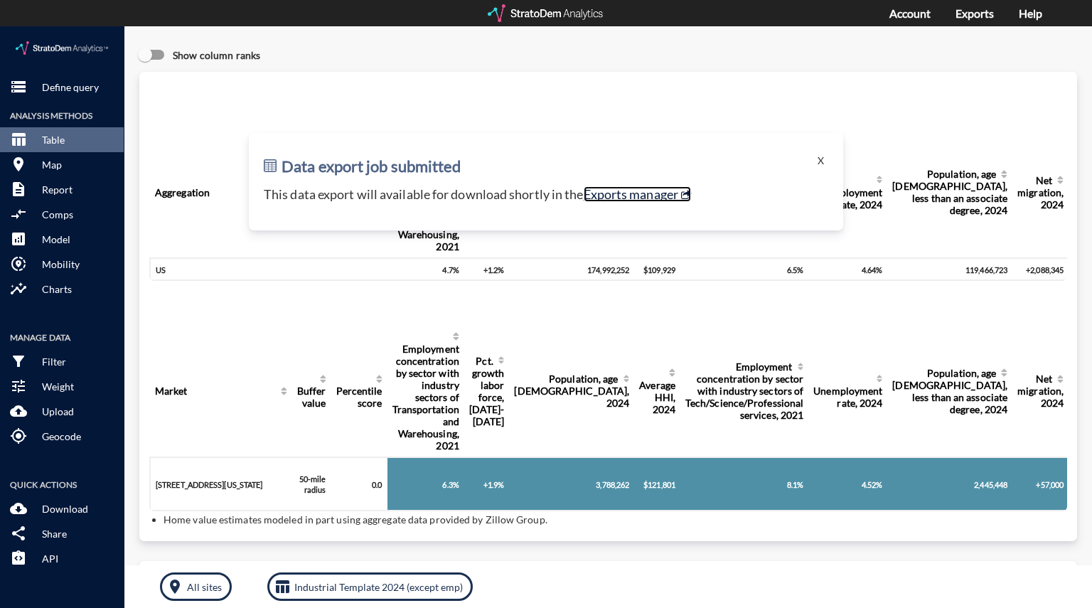
click link "Exports manager"
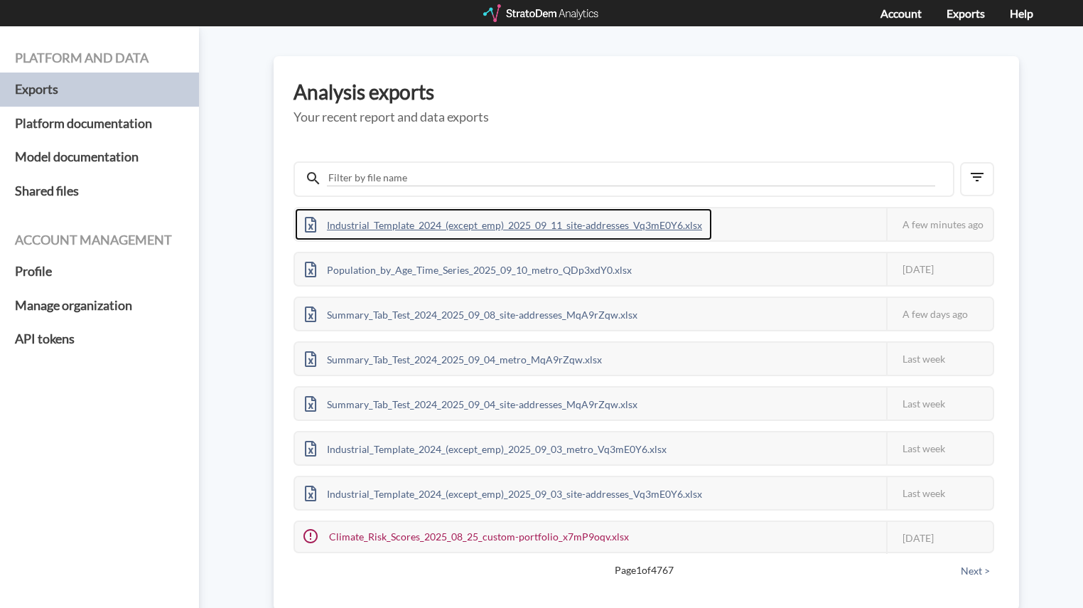
click at [477, 218] on div "Industrial_Template_2024_(except_emp)_2025_09_11_site-addresses_Vq3mE0Y6.xlsx" at bounding box center [503, 224] width 417 height 32
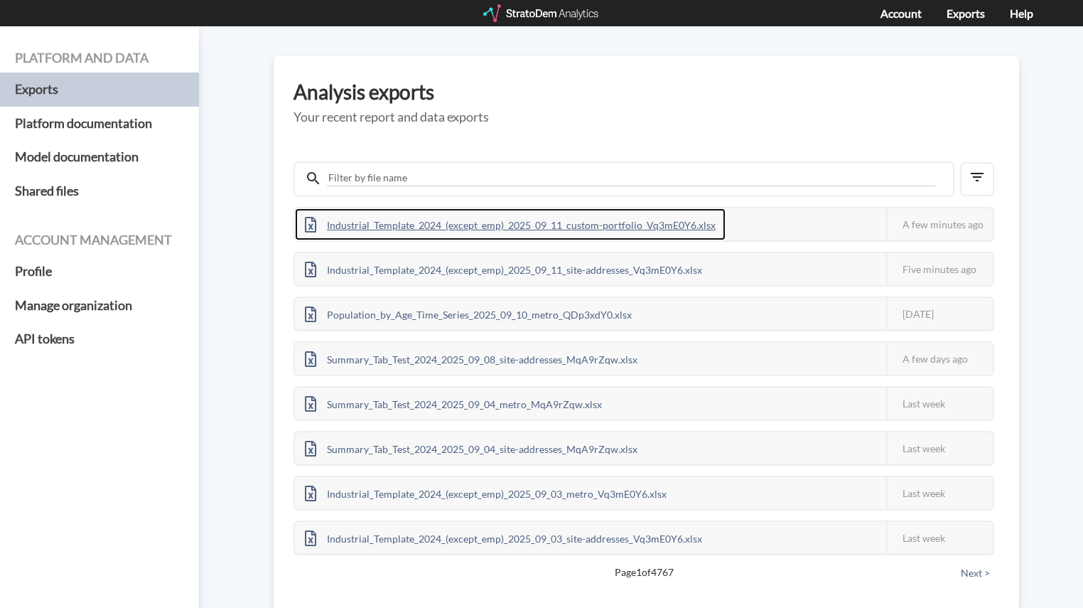
click at [591, 221] on div "Industrial_Template_2024_(except_emp)_2025_09_11_custom-portfolio_Vq3mE0Y6.xlsx" at bounding box center [510, 224] width 431 height 32
click at [637, 225] on div "Industrial_Template_2024_(except_emp)_2025_09_11_site-addresses_Vq3mE0Y6.xlsx" at bounding box center [503, 224] width 417 height 32
